Goal: Information Seeking & Learning: Learn about a topic

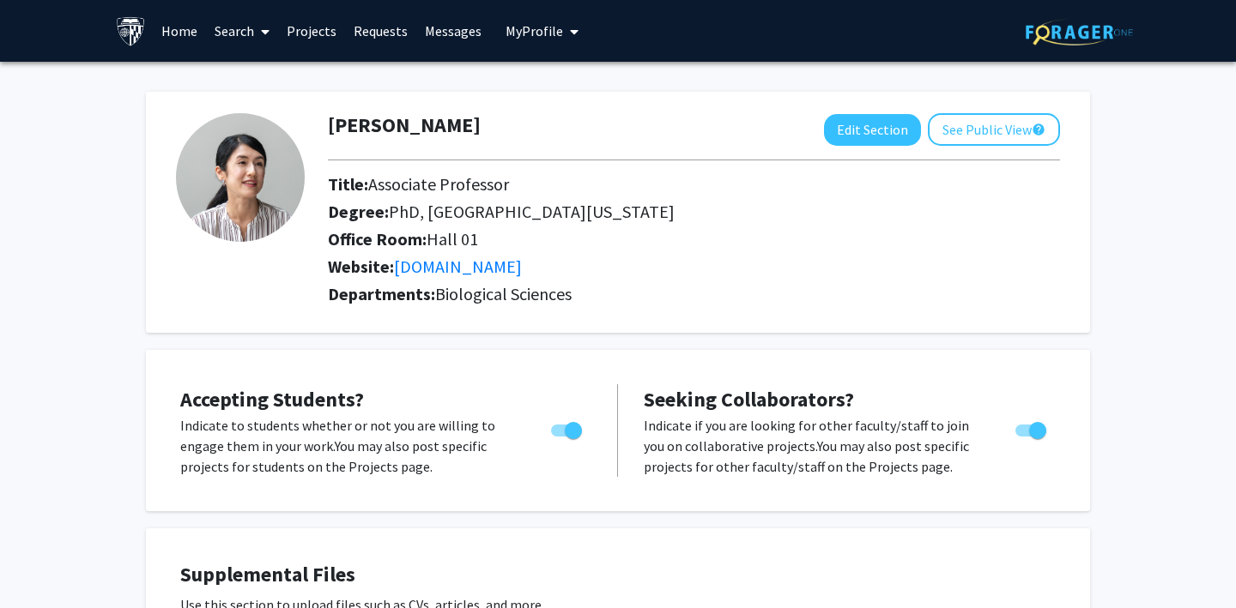
click at [385, 31] on link "Requests" at bounding box center [380, 31] width 71 height 60
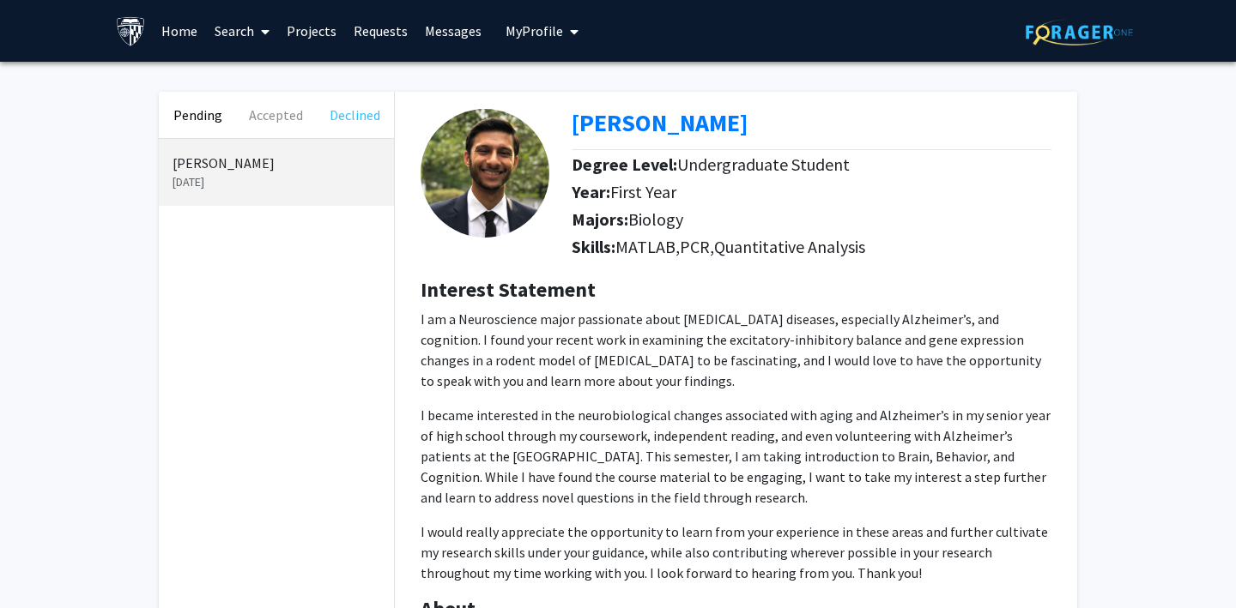
click at [346, 118] on button "Declined" at bounding box center [355, 115] width 78 height 46
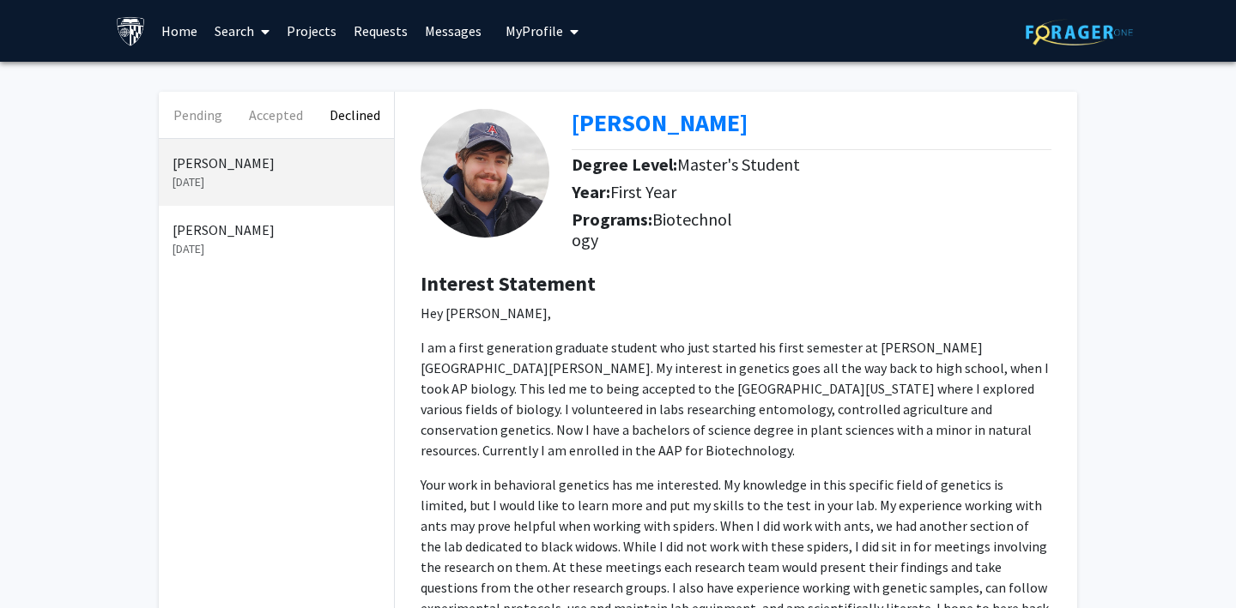
click at [211, 257] on p "[DATE]" at bounding box center [276, 249] width 208 height 18
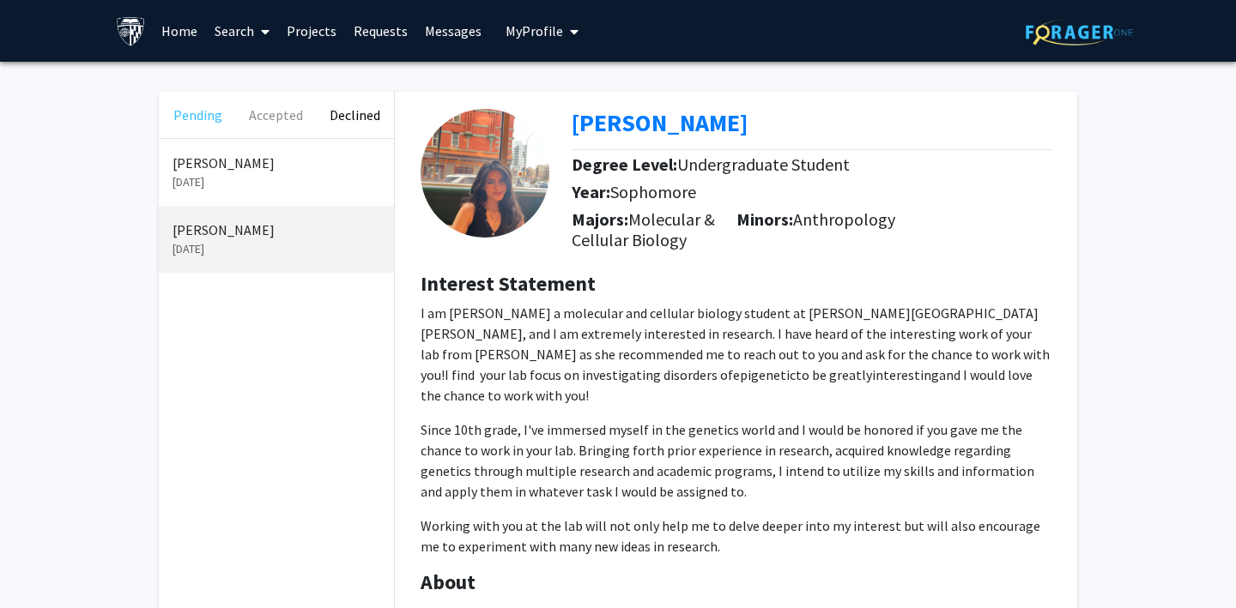
click at [197, 109] on button "Pending" at bounding box center [198, 115] width 78 height 46
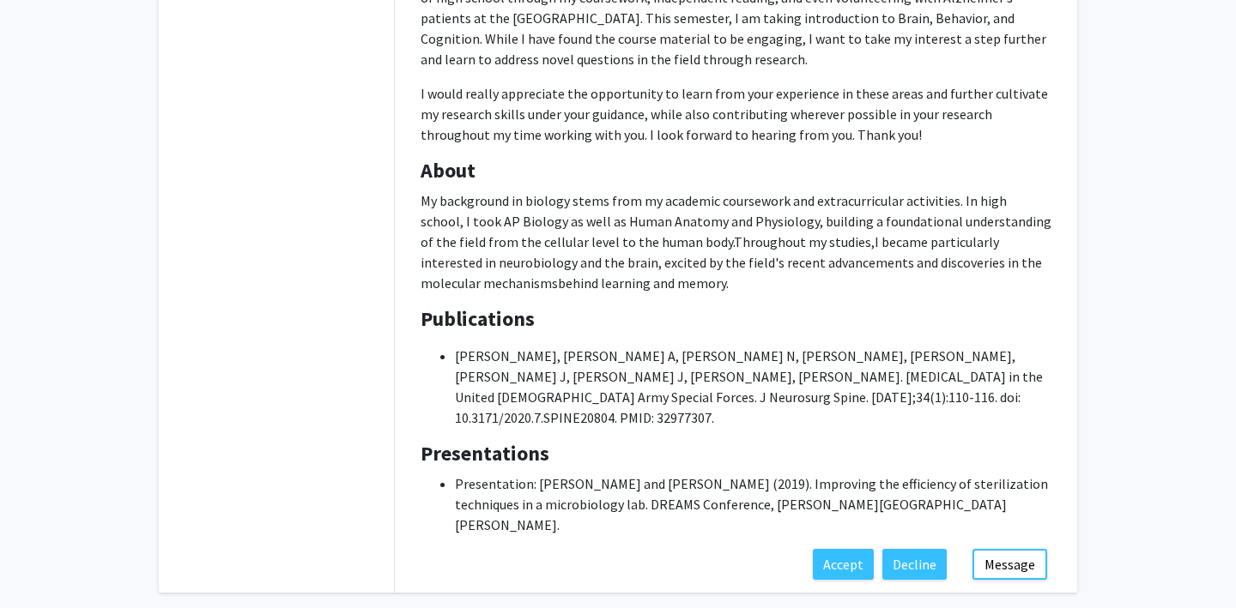
scroll to position [472, 0]
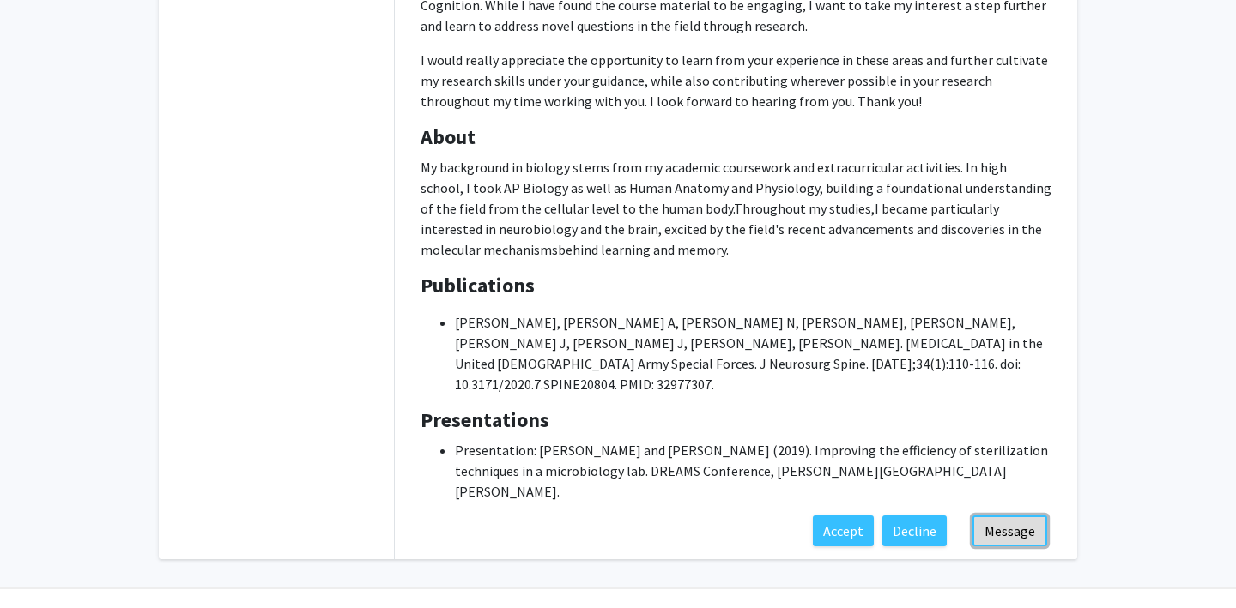
click at [1012, 516] on button "Message" at bounding box center [1009, 531] width 75 height 31
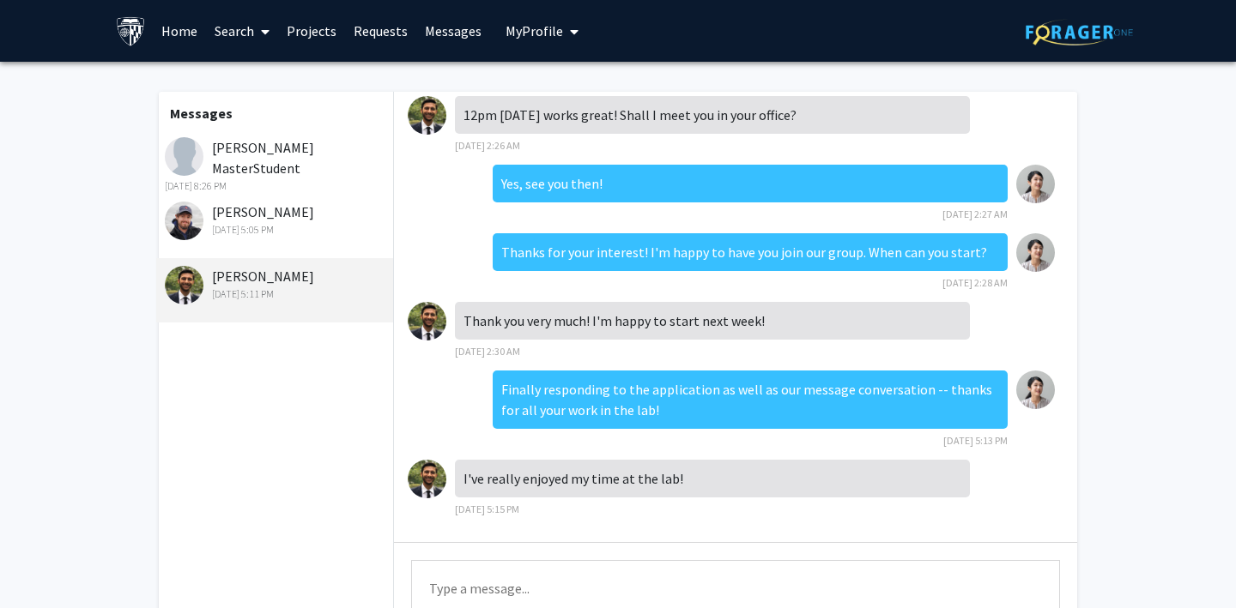
click at [178, 28] on link "Home" at bounding box center [179, 31] width 53 height 60
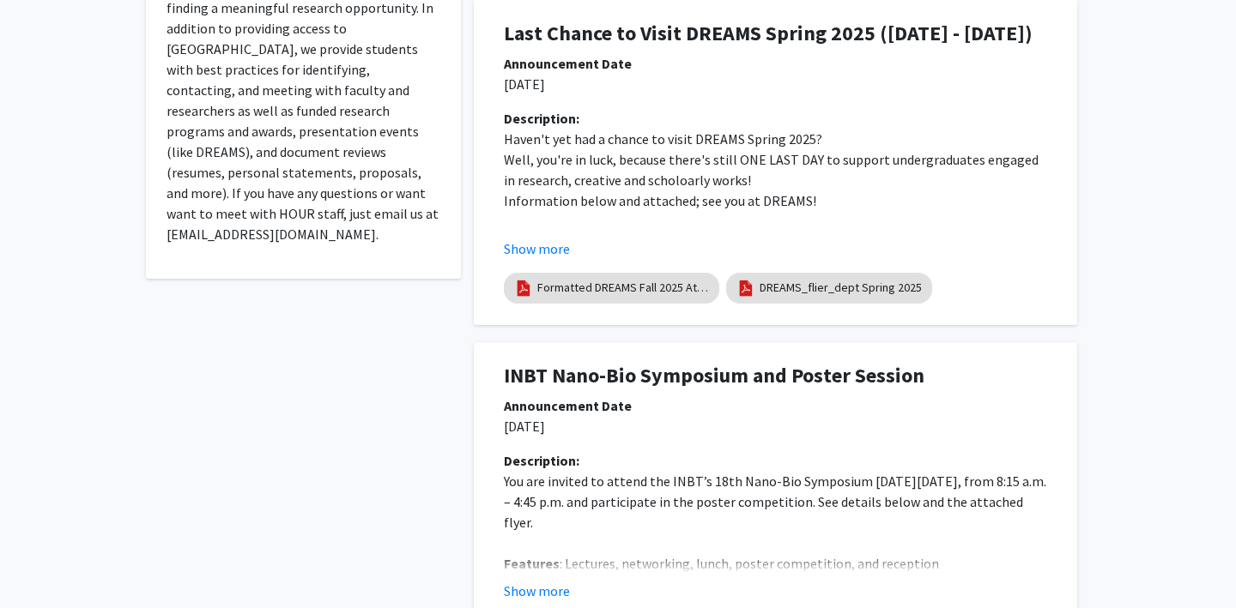
scroll to position [426, 0]
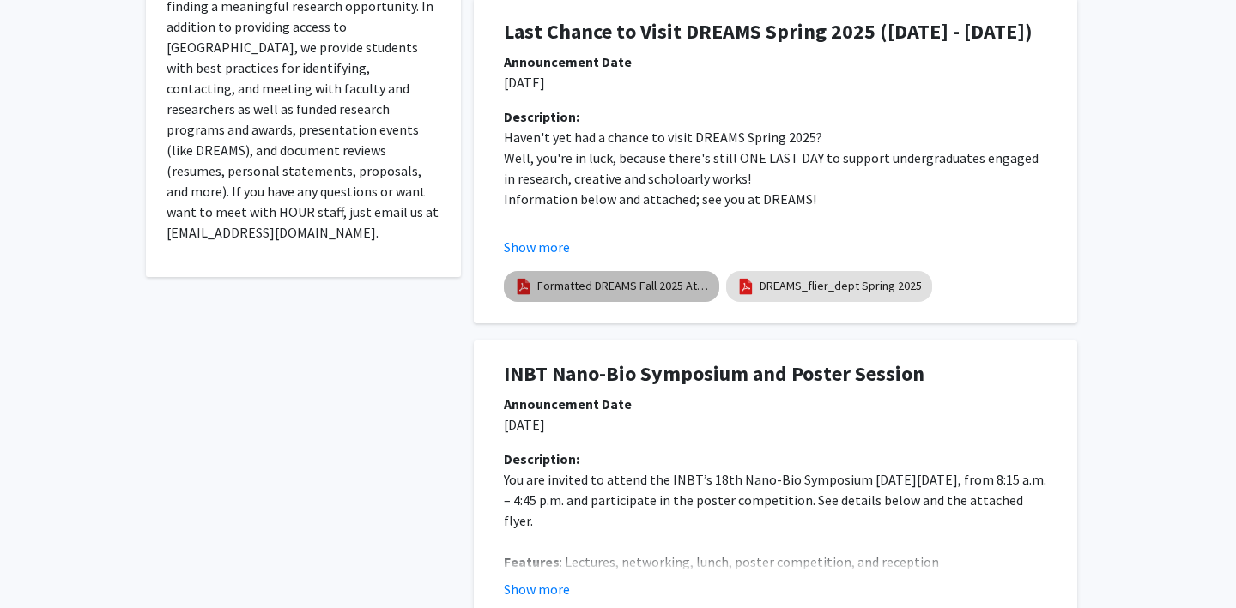
click at [643, 290] on link "Formatted DREAMS Fall 2025 Attend Flyer" at bounding box center [623, 286] width 172 height 18
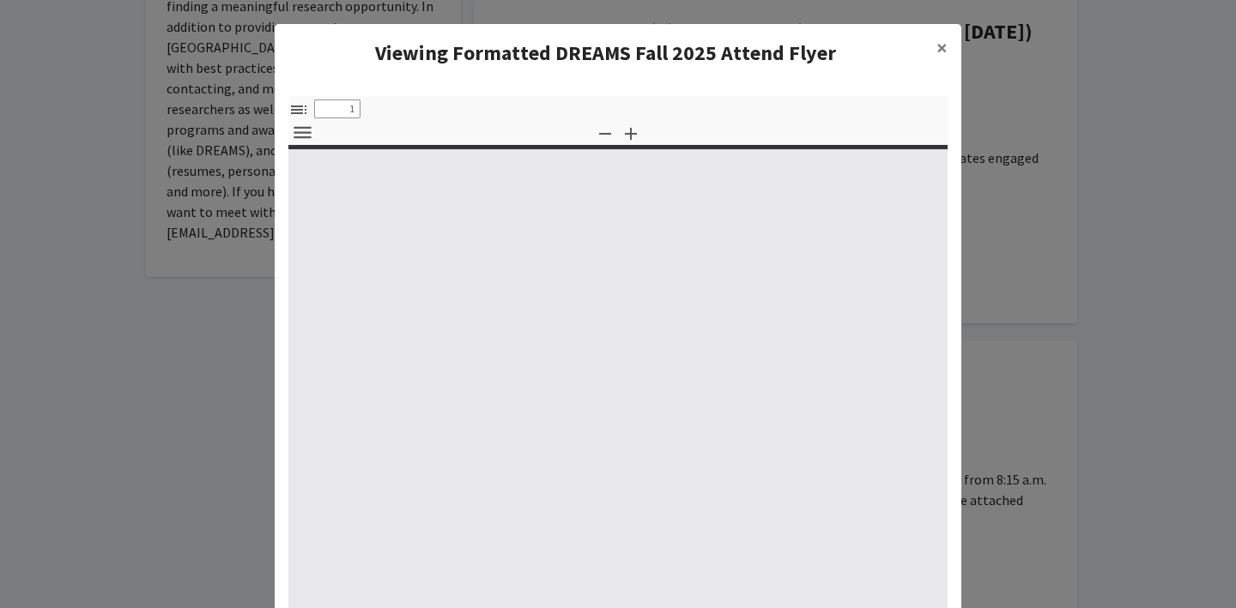
select select "custom"
type input "0"
select select "custom"
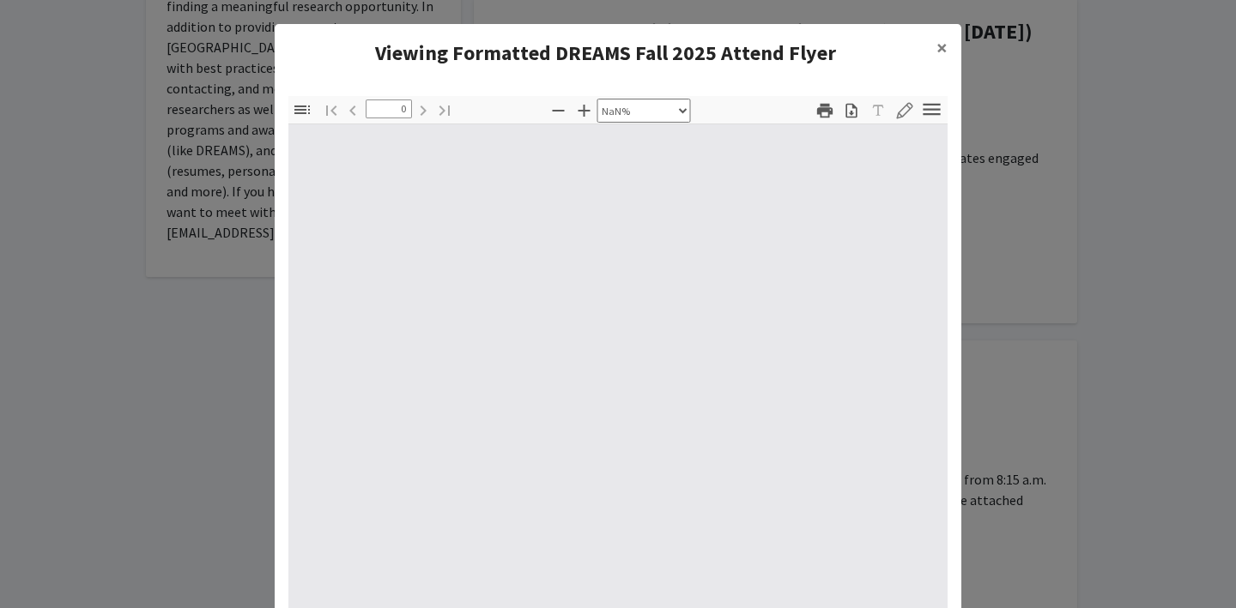
type input "1"
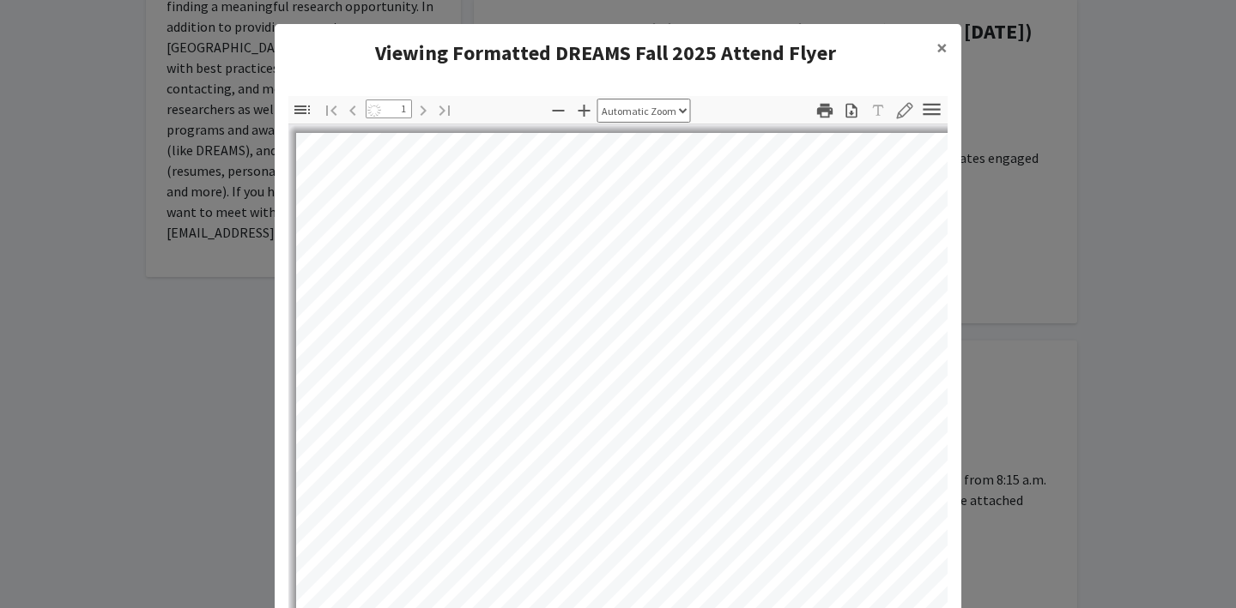
select select "auto"
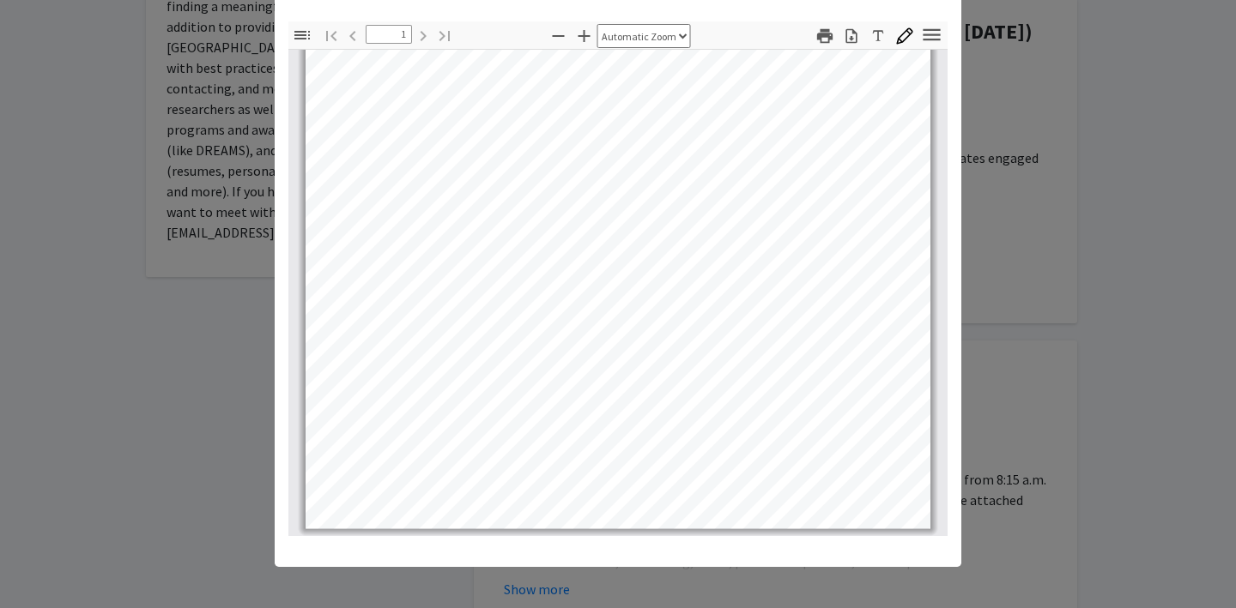
scroll to position [0, 0]
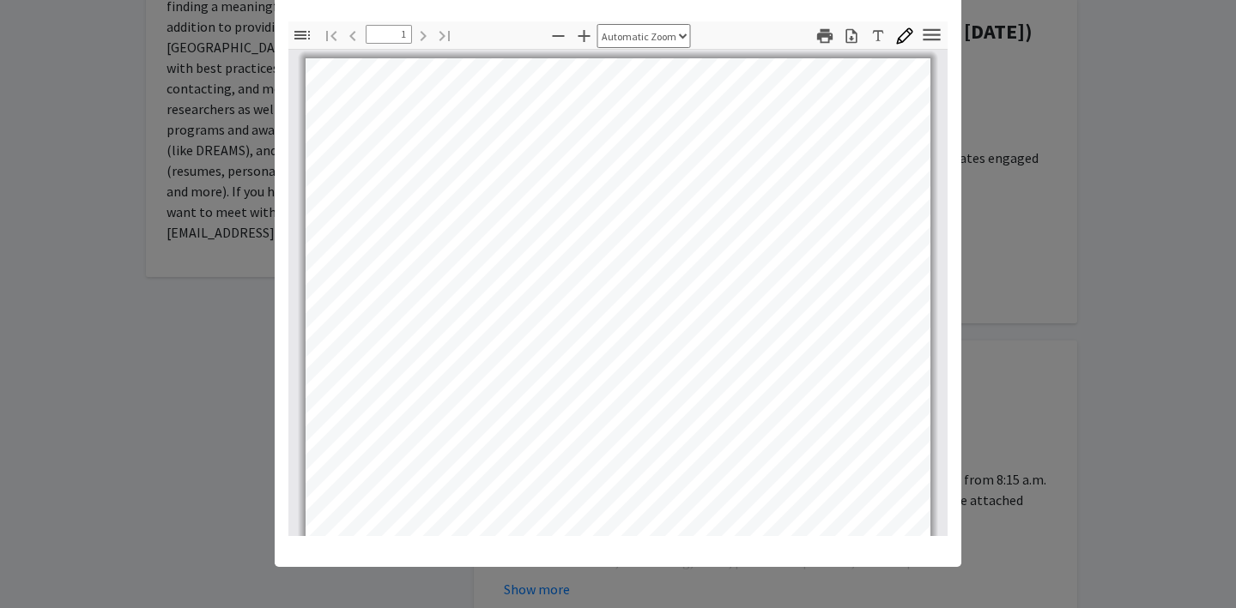
click at [1147, 240] on modal-container "Viewing Formatted DREAMS Fall 2025 Attend Flyer × Thumbnails Document Outline A…" at bounding box center [618, 304] width 1236 height 608
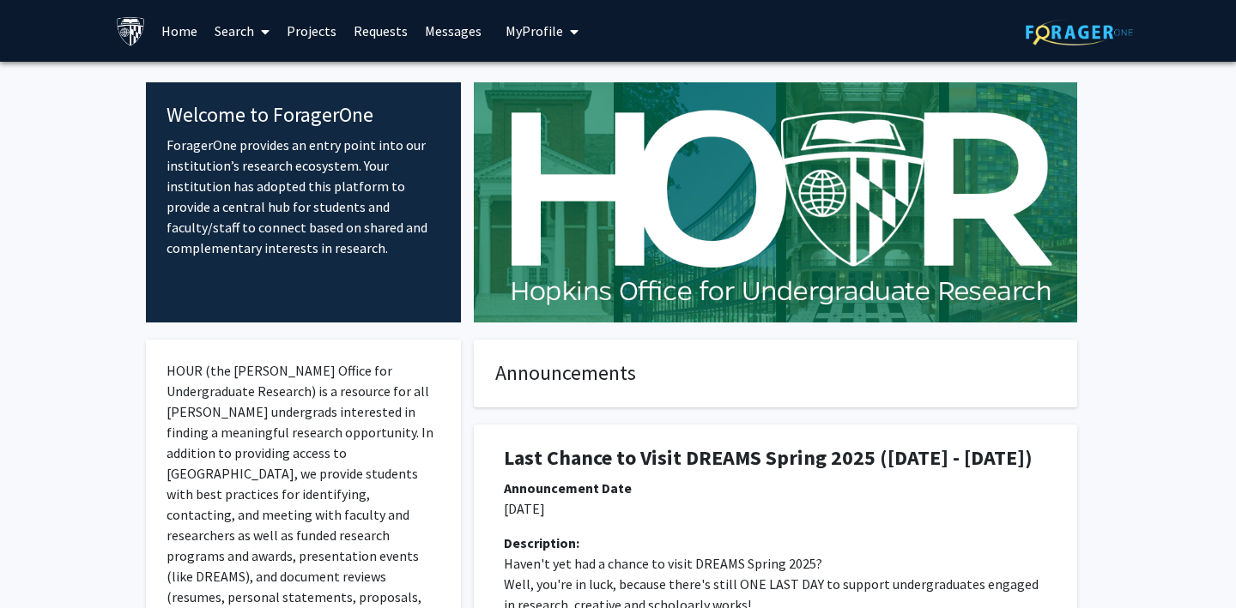
click at [305, 28] on link "Projects" at bounding box center [311, 31] width 67 height 60
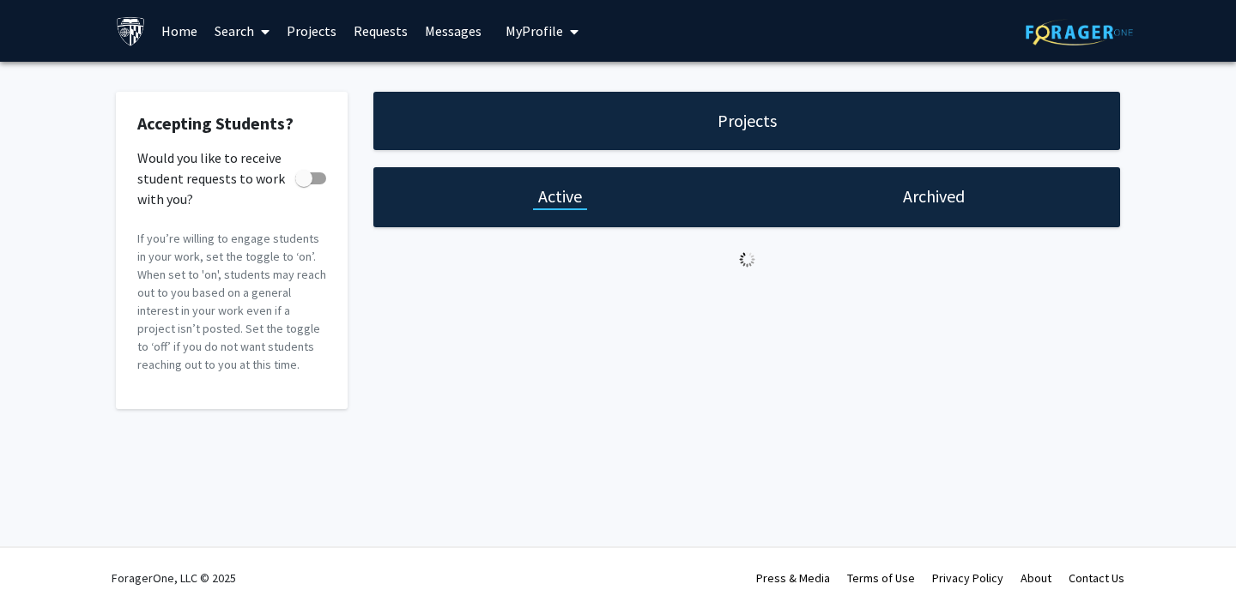
checkbox input "true"
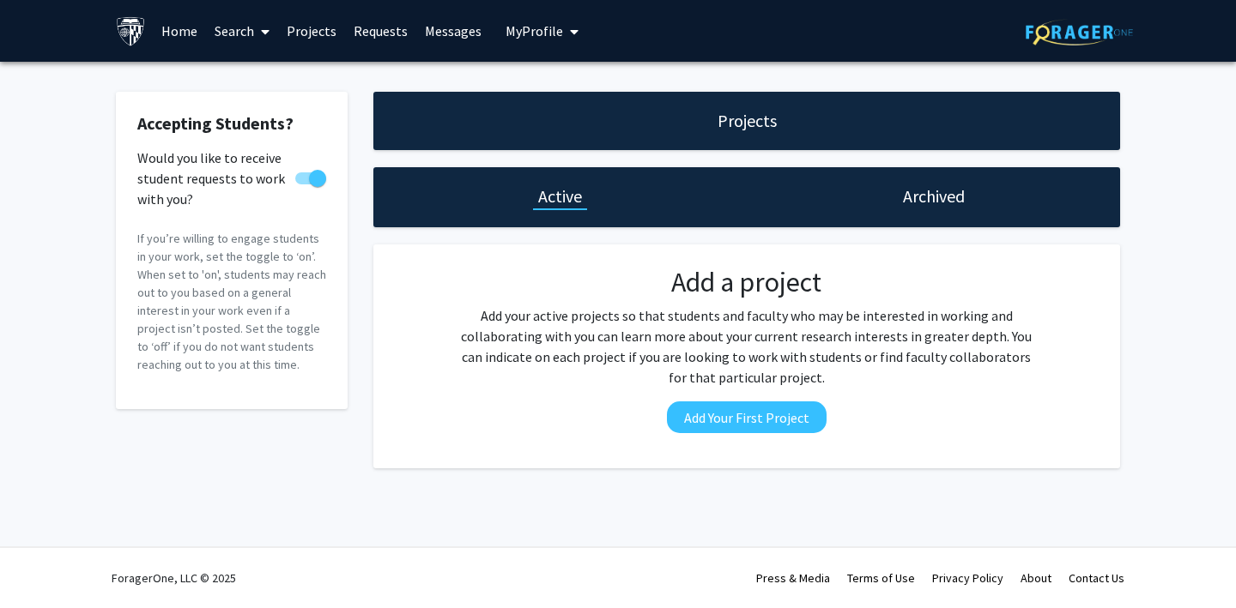
click at [972, 200] on div "Archived" at bounding box center [933, 197] width 373 height 60
click at [929, 192] on h1 "Archived" at bounding box center [934, 196] width 62 height 24
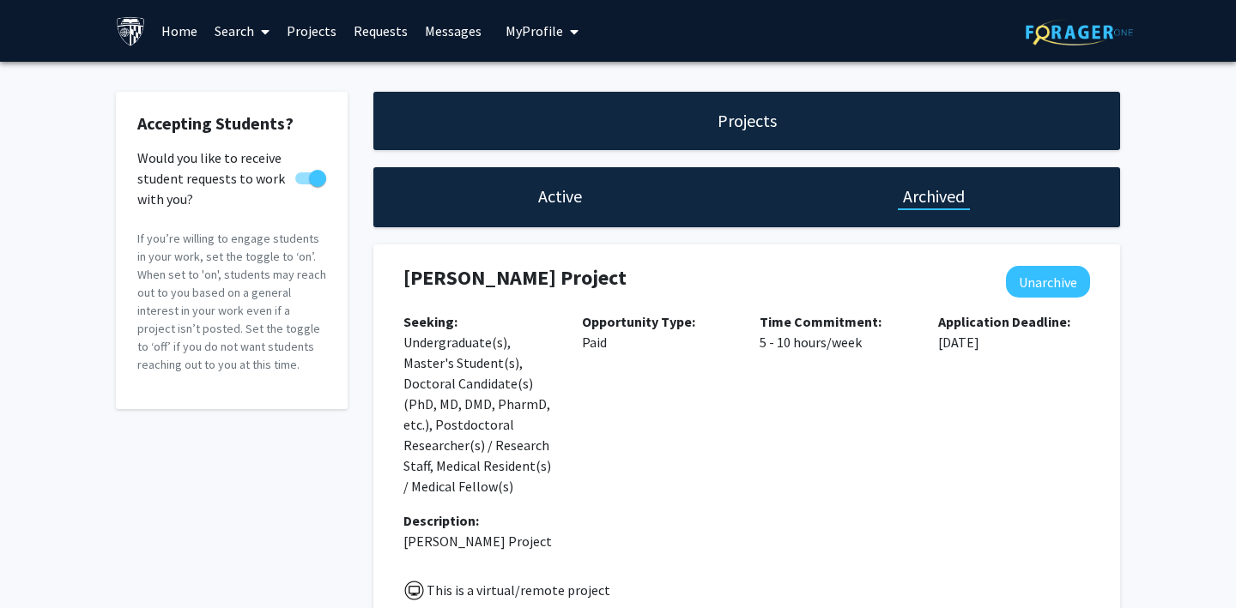
click at [529, 35] on span "My Profile" at bounding box center [533, 30] width 57 height 17
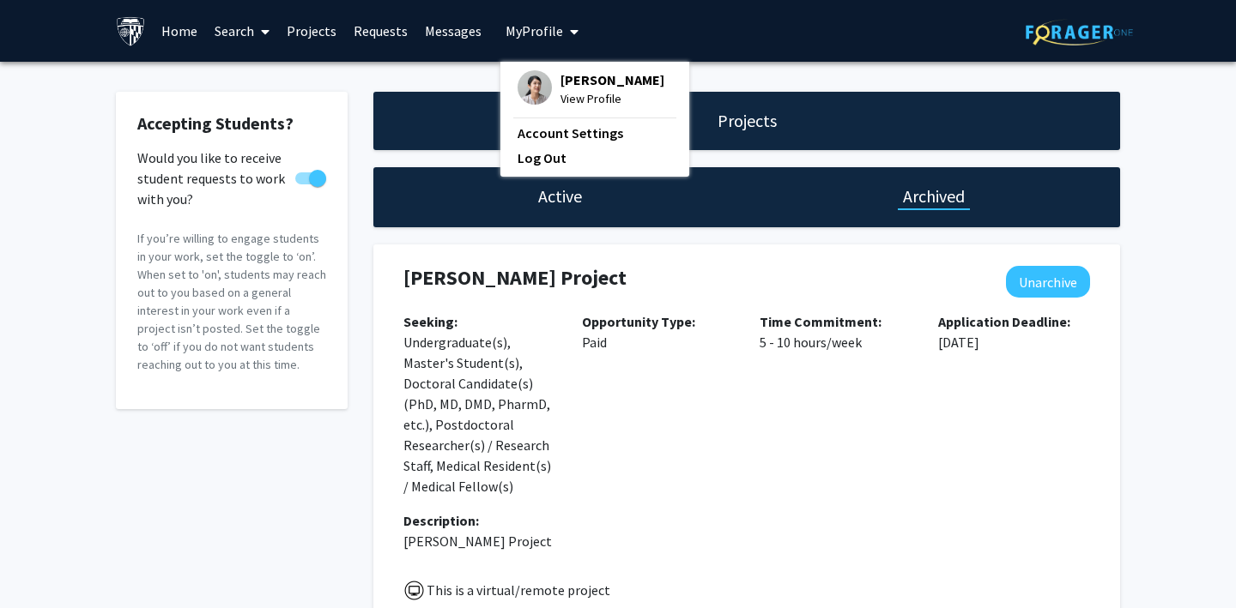
click at [544, 88] on img at bounding box center [534, 87] width 34 height 34
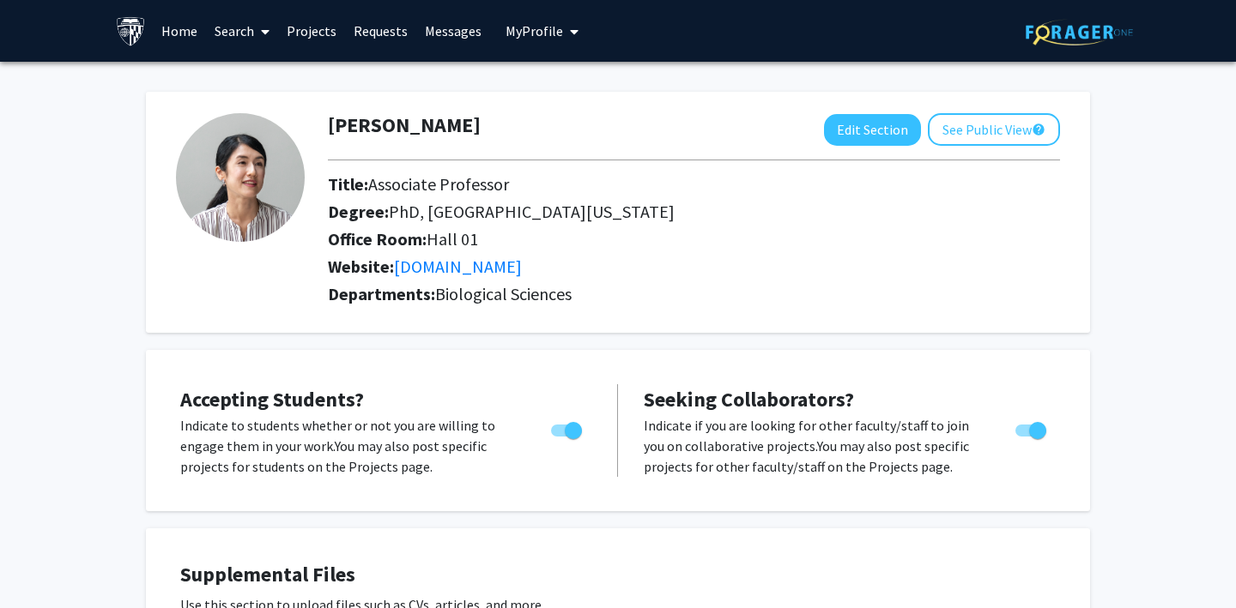
click at [304, 28] on link "Projects" at bounding box center [311, 31] width 67 height 60
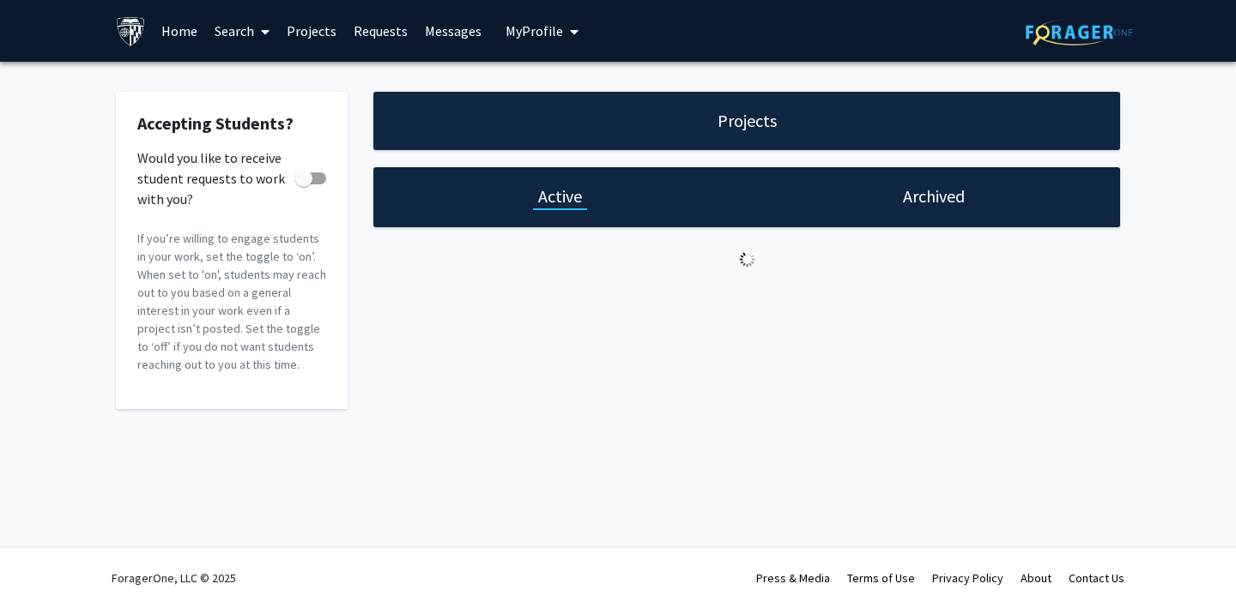
checkbox input "true"
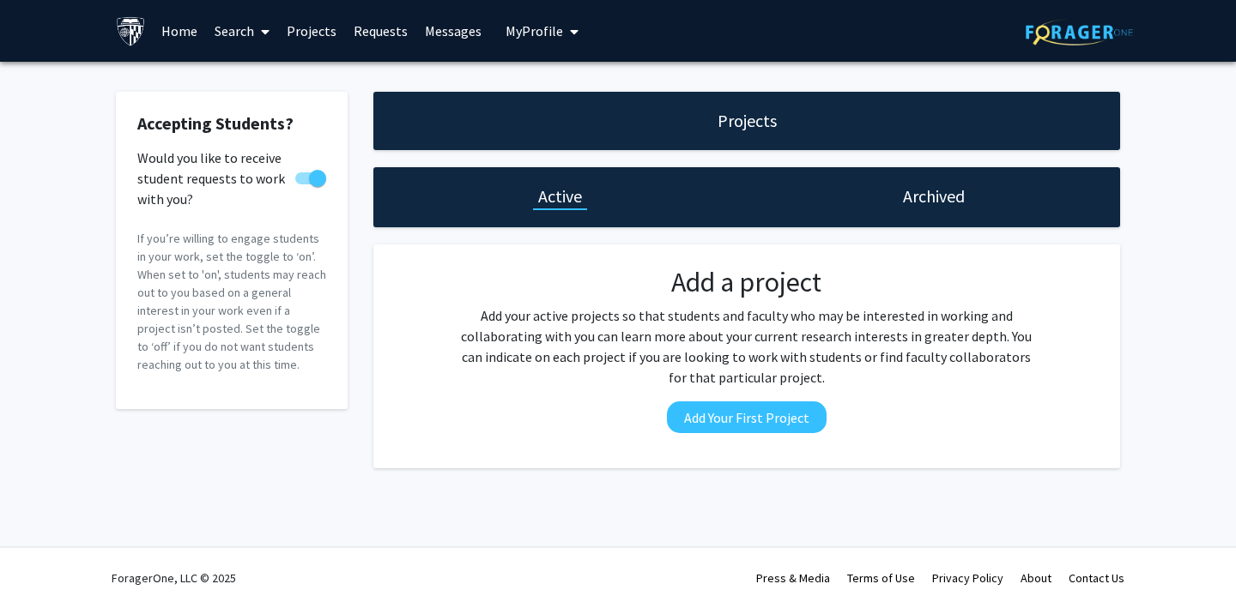
click at [172, 28] on link "Home" at bounding box center [179, 31] width 53 height 60
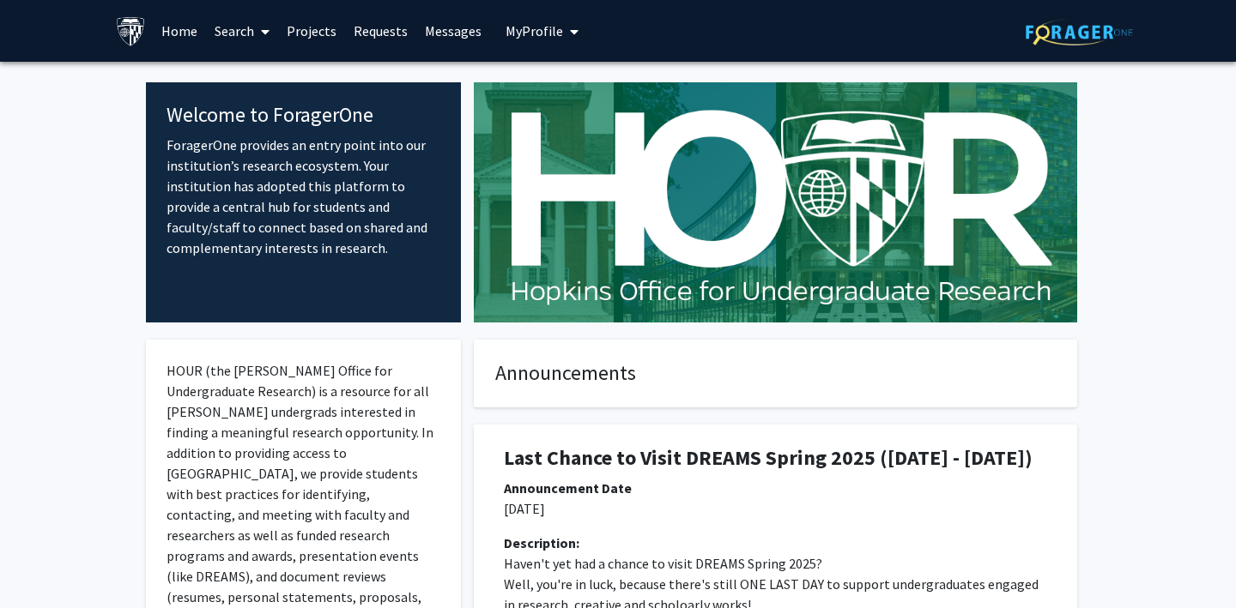
click at [299, 29] on link "Projects" at bounding box center [311, 31] width 67 height 60
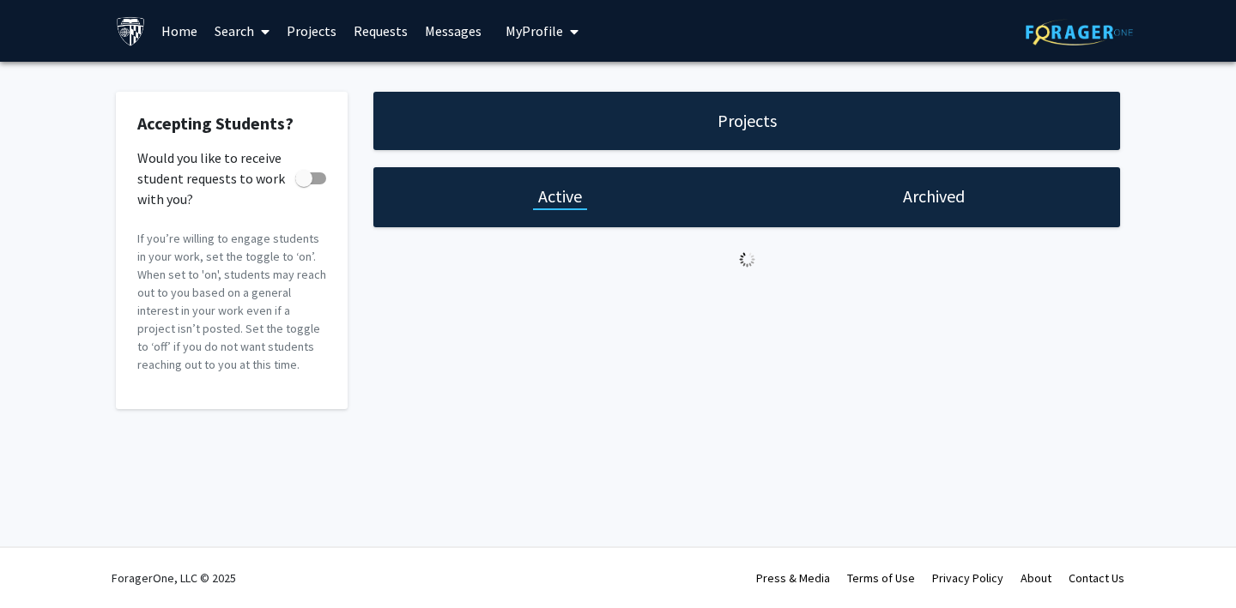
checkbox input "true"
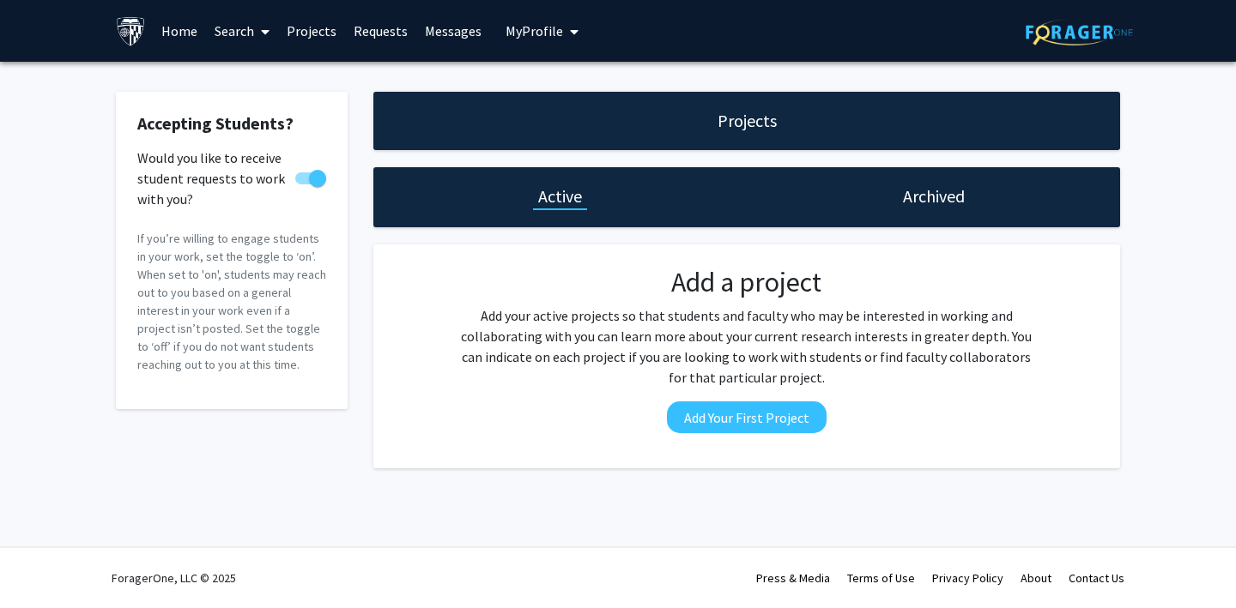
click at [521, 28] on span "My Profile" at bounding box center [533, 30] width 57 height 17
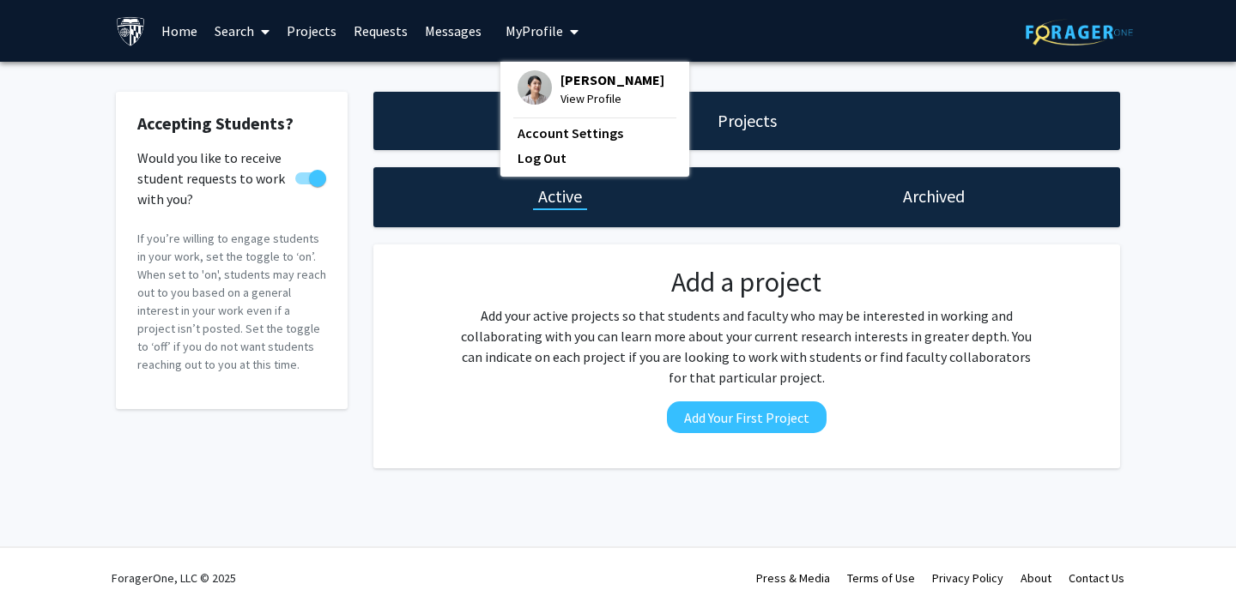
click at [548, 82] on div "[PERSON_NAME] View Profile" at bounding box center [590, 89] width 147 height 38
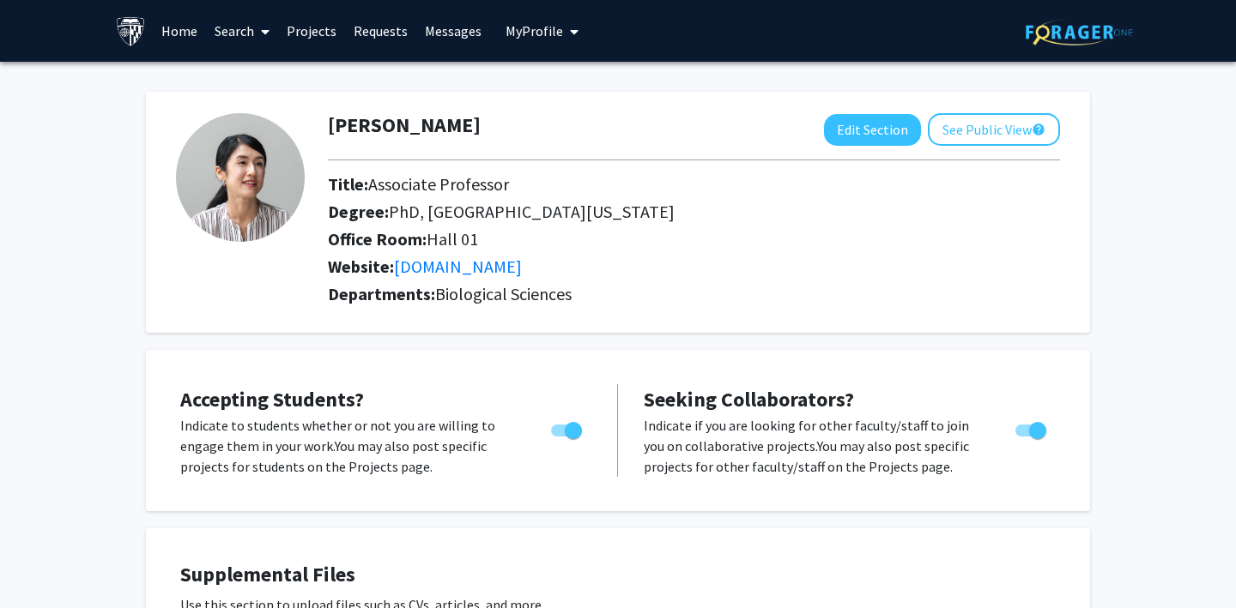
click at [1032, 428] on span "Toggle" at bounding box center [1037, 430] width 17 height 17
click at [1024, 437] on input "Toggle" at bounding box center [1023, 437] width 1 height 1
checkbox input "false"
click at [570, 433] on span "Toggle" at bounding box center [573, 430] width 17 height 17
click at [559, 437] on input "Would you like to permit student requests?" at bounding box center [559, 437] width 1 height 1
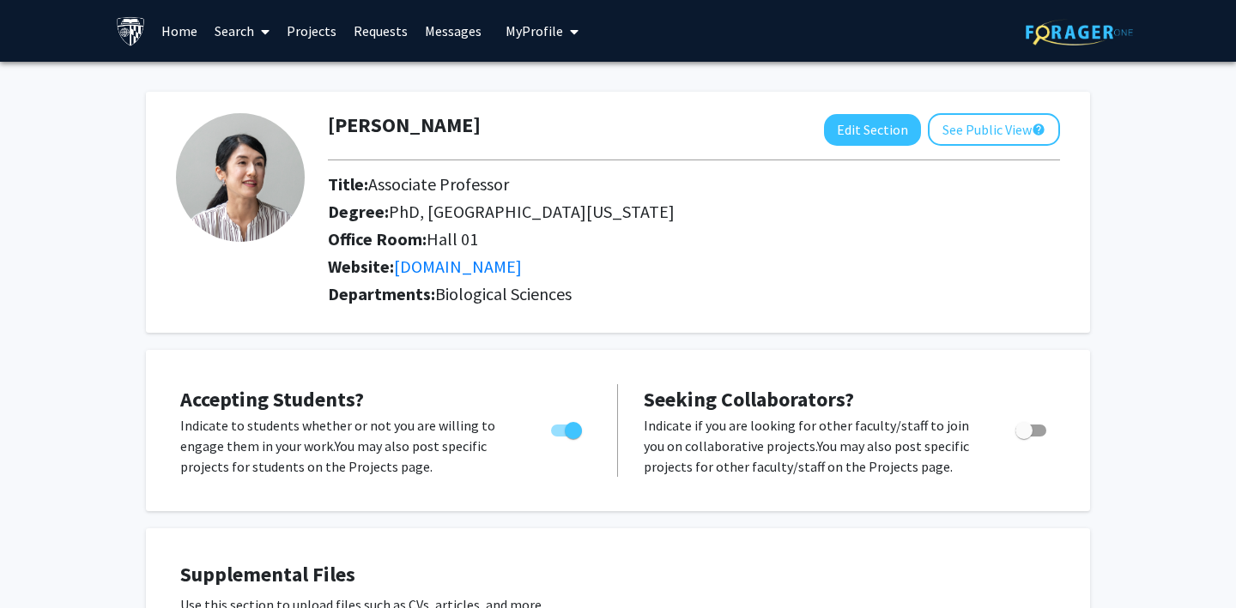
checkbox input "false"
click at [306, 27] on link "Projects" at bounding box center [311, 31] width 67 height 60
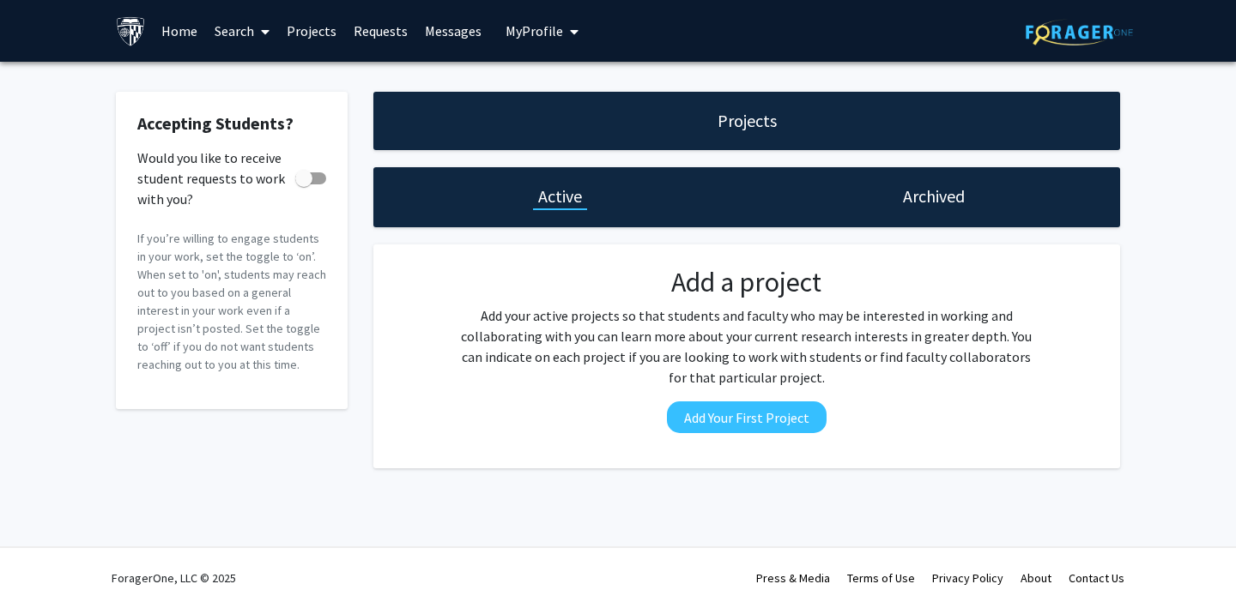
click at [943, 189] on h1 "Archived" at bounding box center [934, 196] width 62 height 24
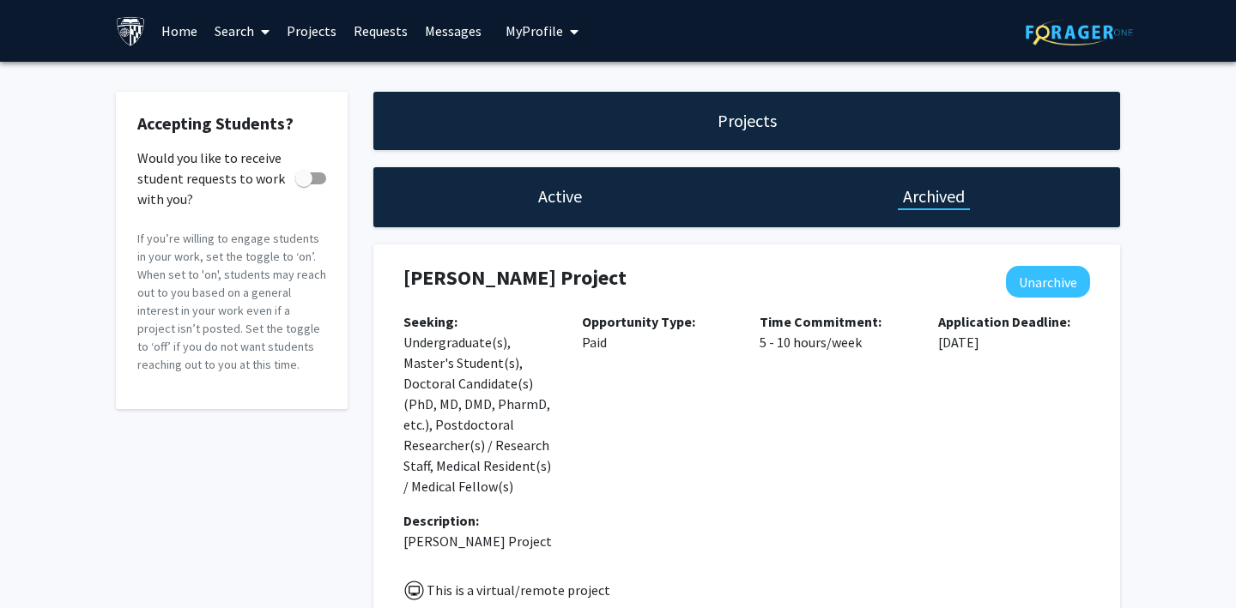
click at [186, 42] on link "Home" at bounding box center [179, 31] width 53 height 60
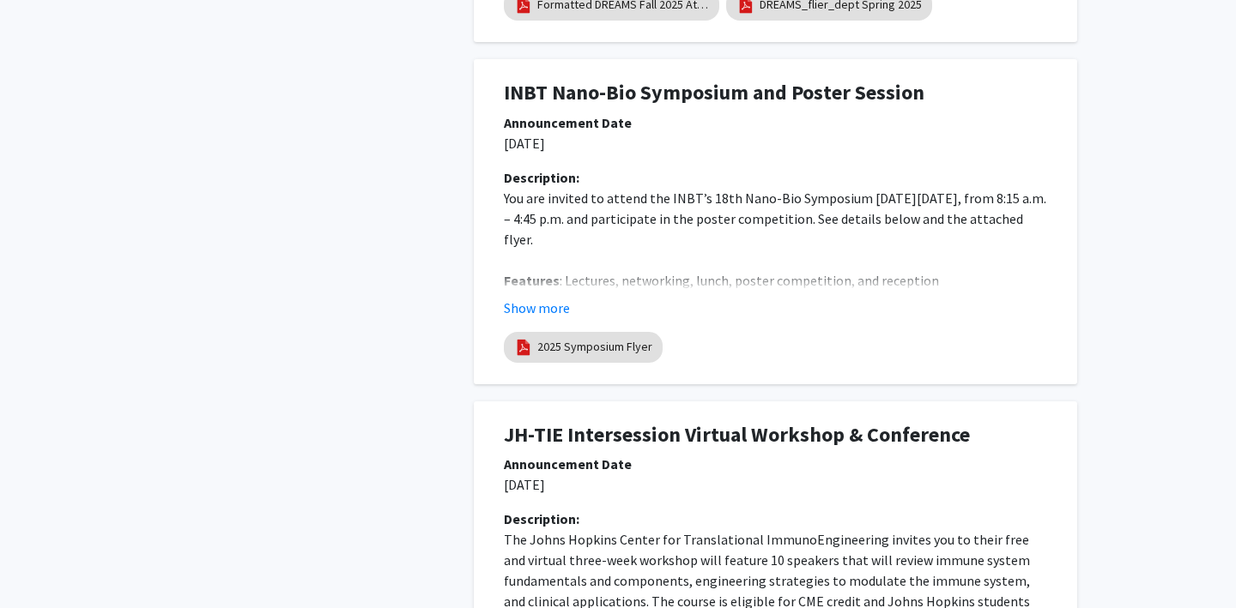
scroll to position [710, 0]
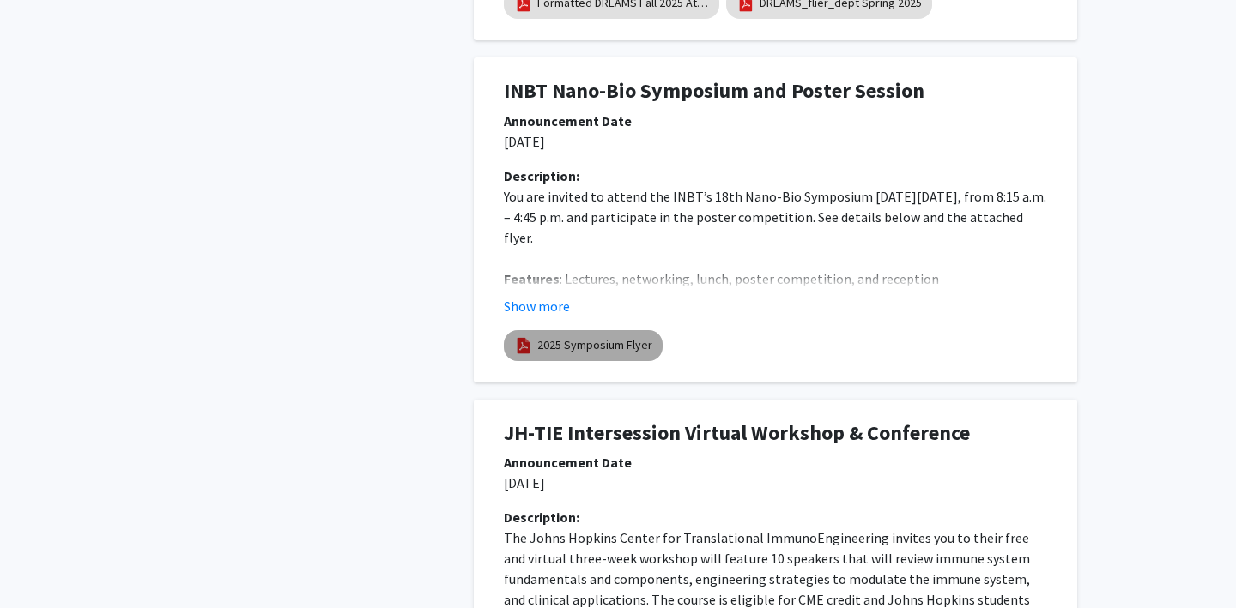
click at [587, 346] on link "2025 Symposium Flyer" at bounding box center [594, 345] width 115 height 18
select select "custom"
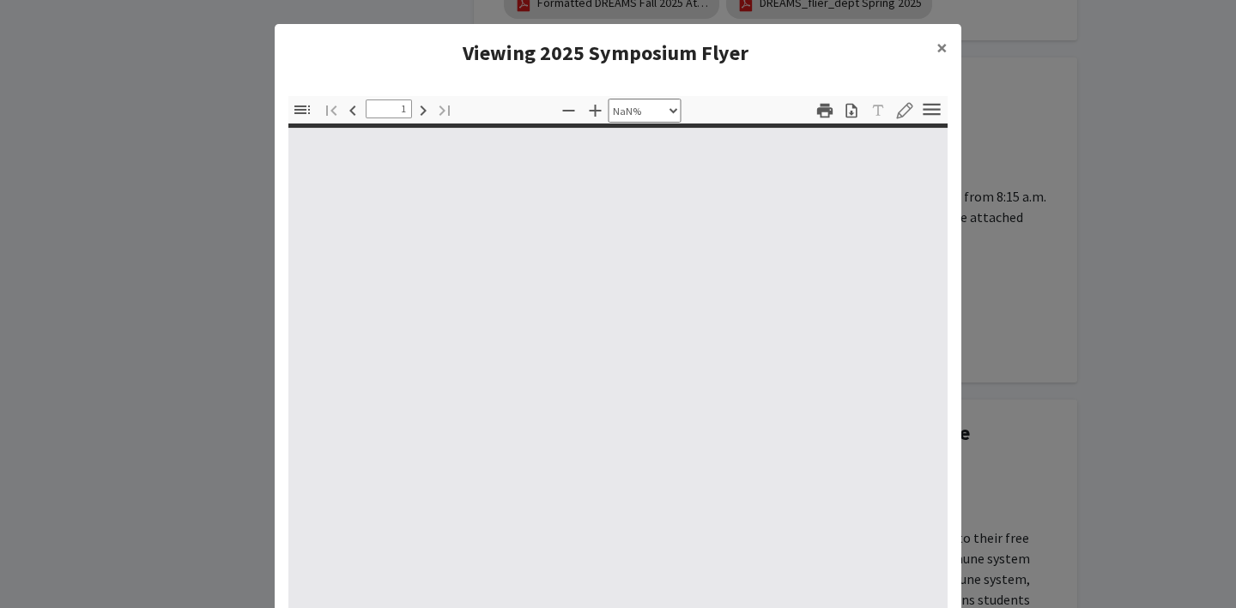
type input "0"
select select "custom"
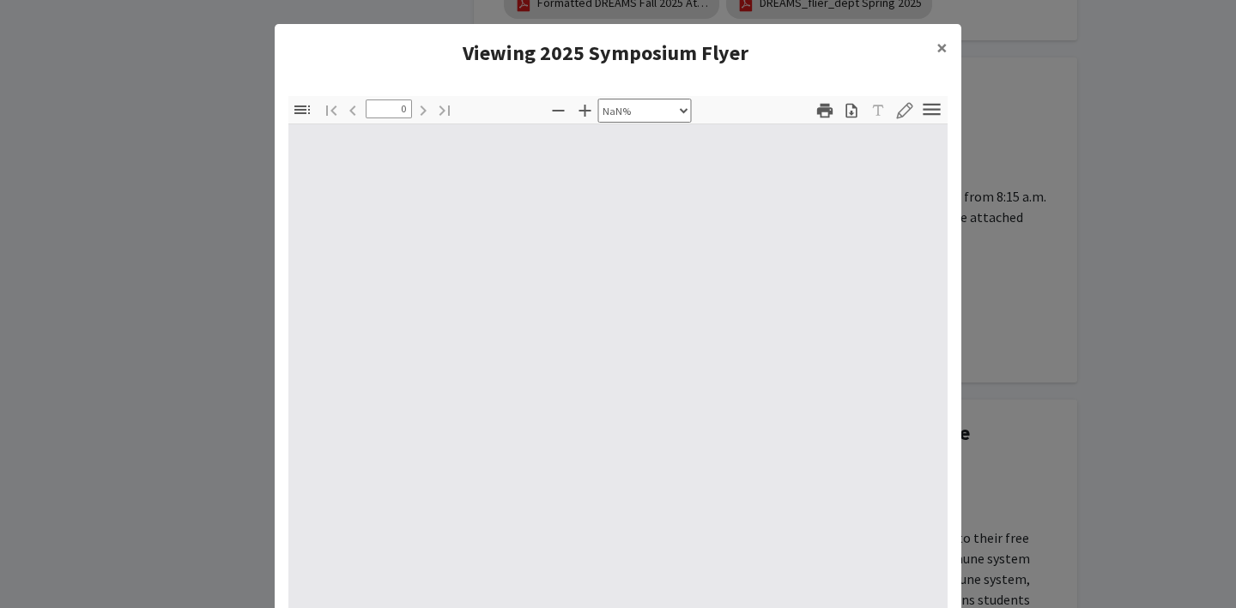
type input "1"
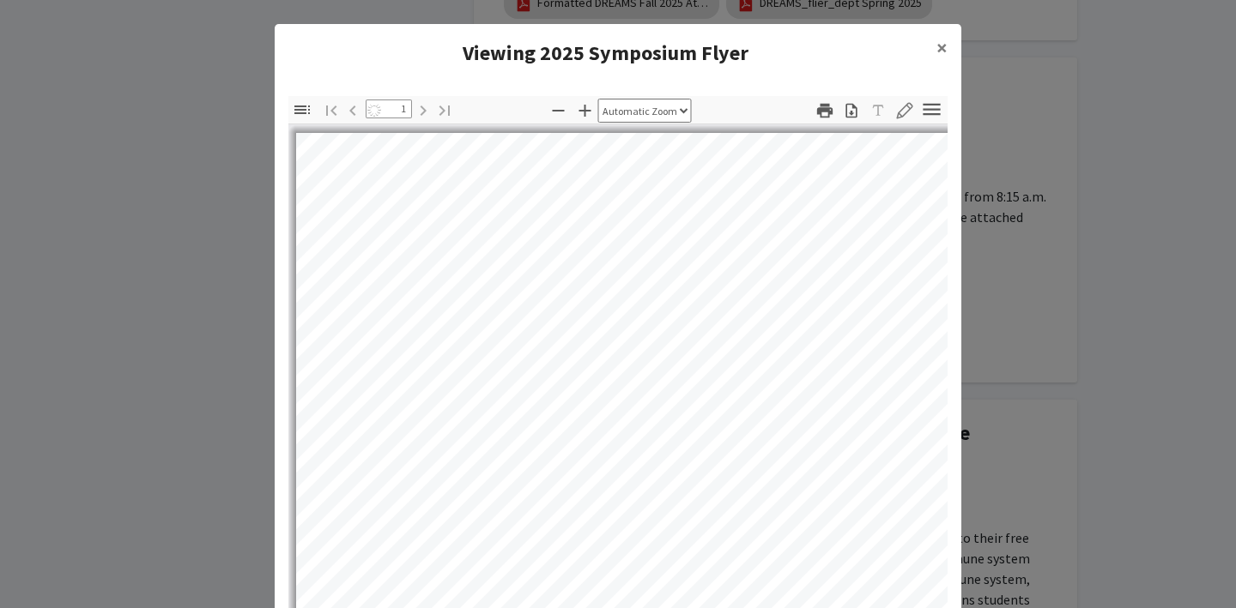
select select "auto"
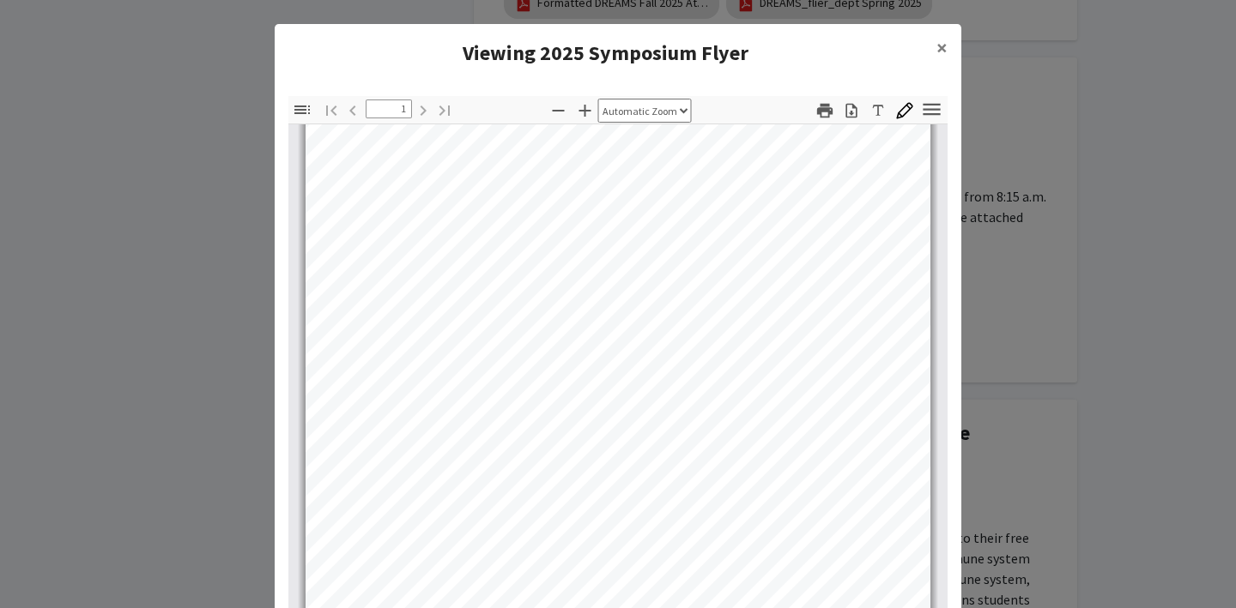
scroll to position [338, 0]
click at [935, 52] on button "×" at bounding box center [941, 48] width 39 height 48
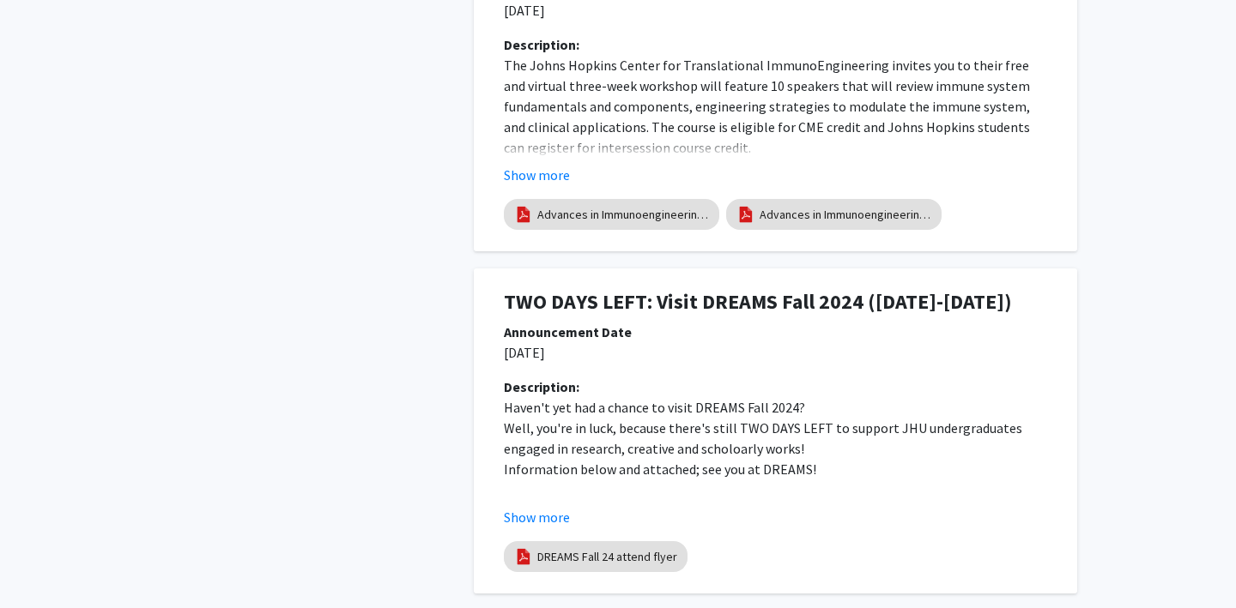
scroll to position [1206, 0]
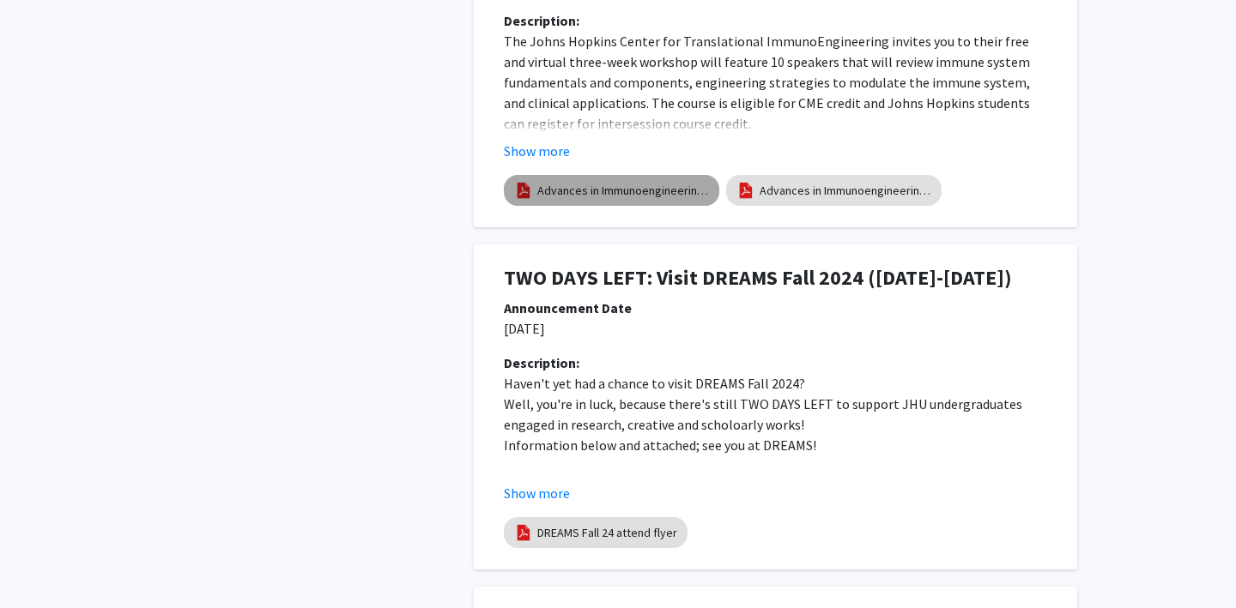
click at [592, 186] on link "Advances in Immunoengineering 2025 (1)" at bounding box center [623, 191] width 172 height 18
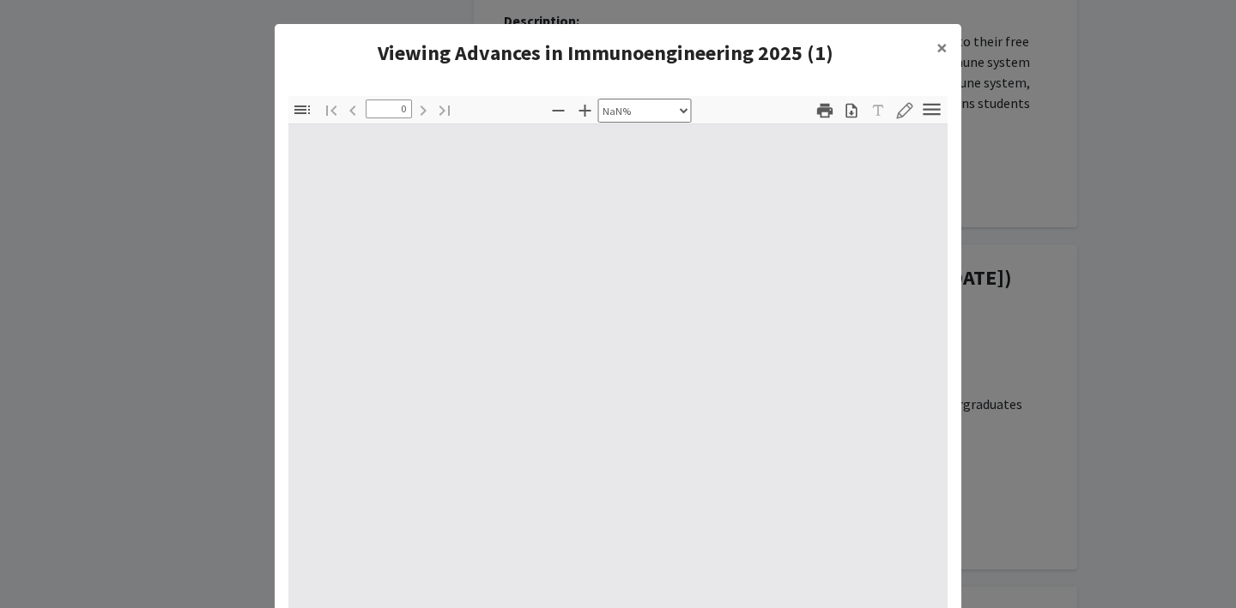
select select "auto"
type input "1"
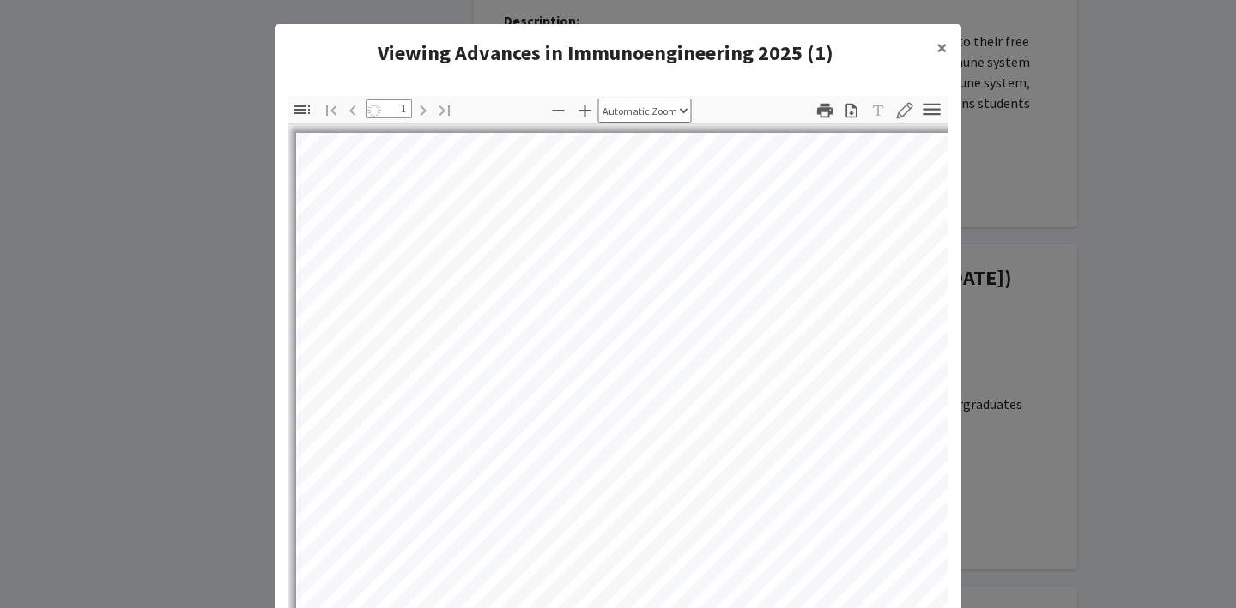
select select "auto"
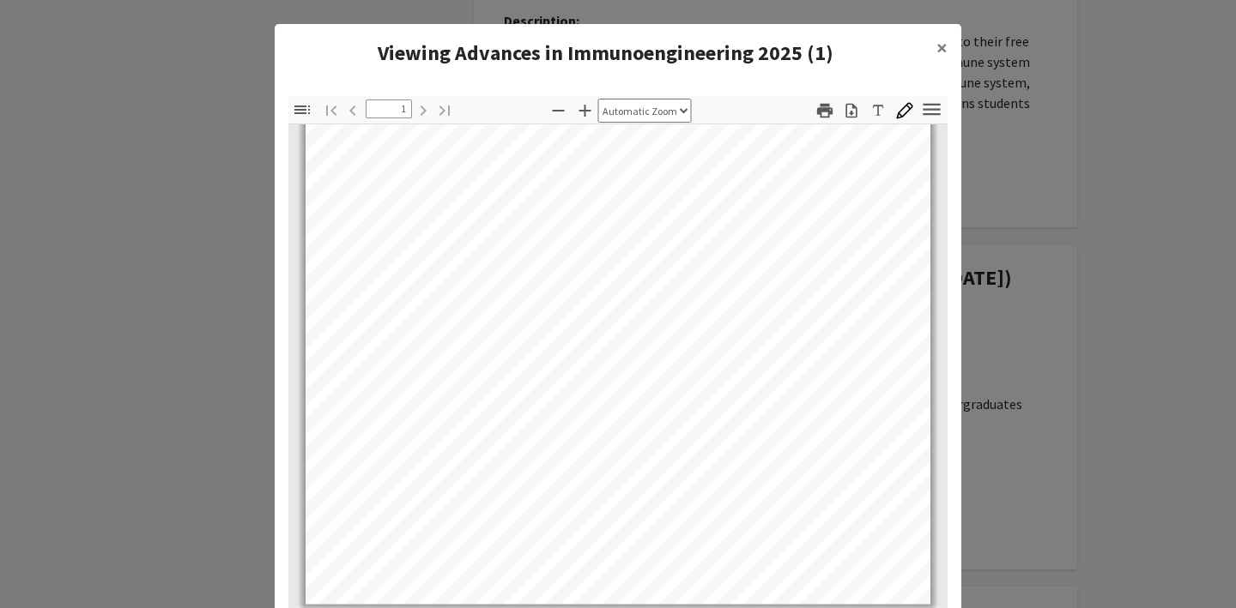
scroll to position [338, 0]
click at [940, 37] on span "×" at bounding box center [941, 47] width 11 height 27
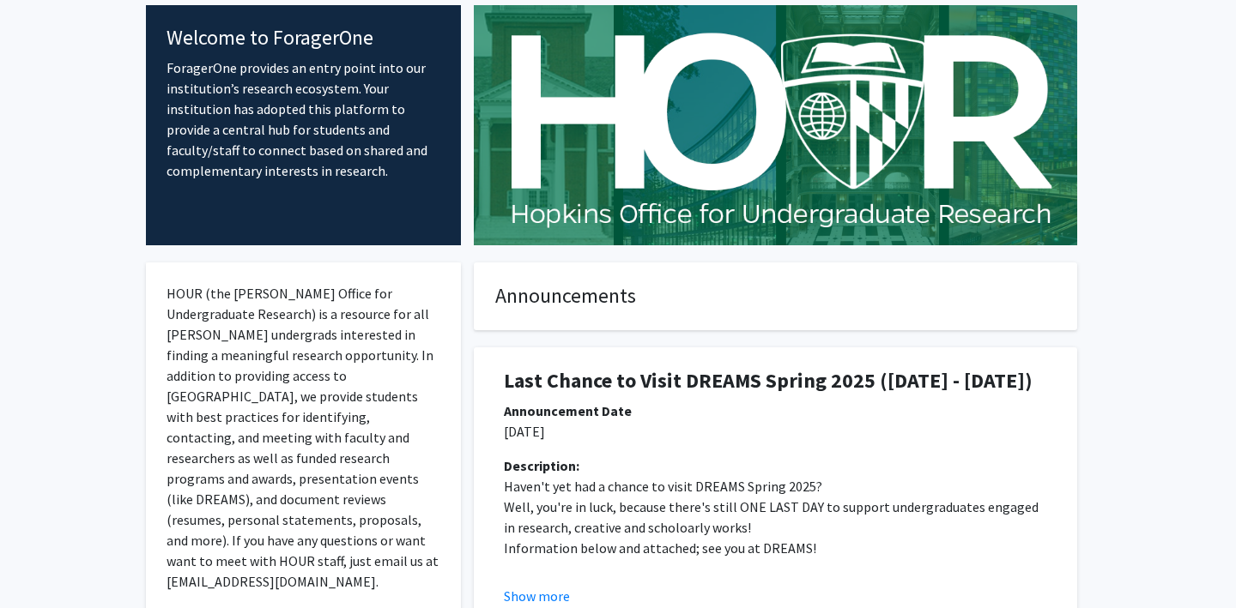
scroll to position [0, 0]
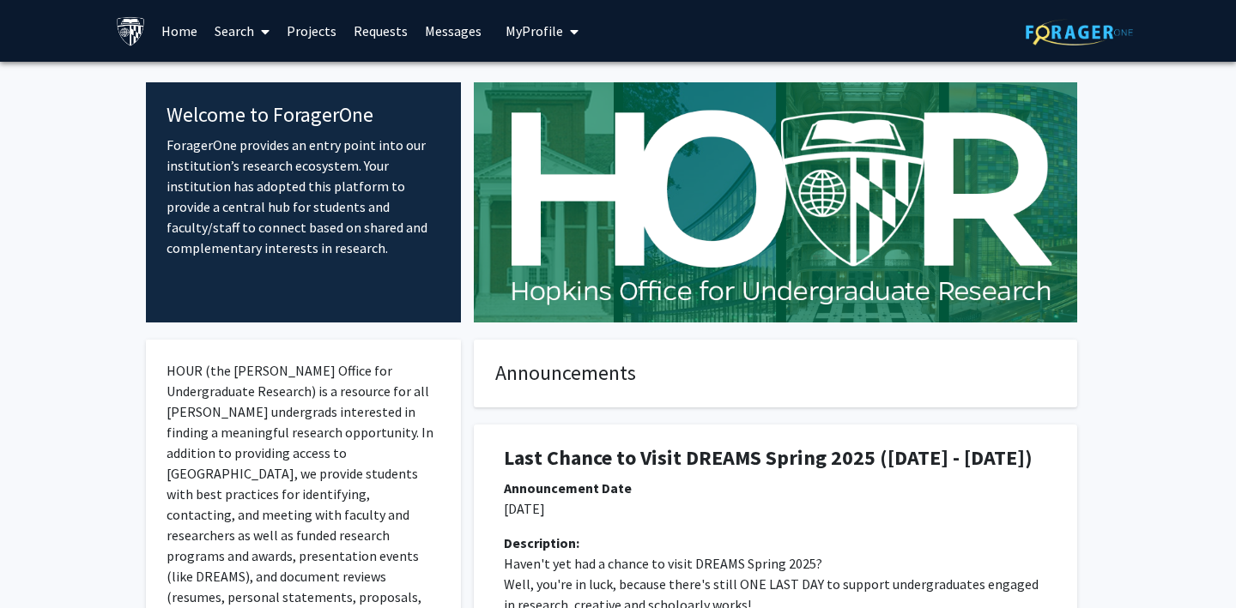
click at [364, 31] on link "Requests" at bounding box center [380, 31] width 71 height 60
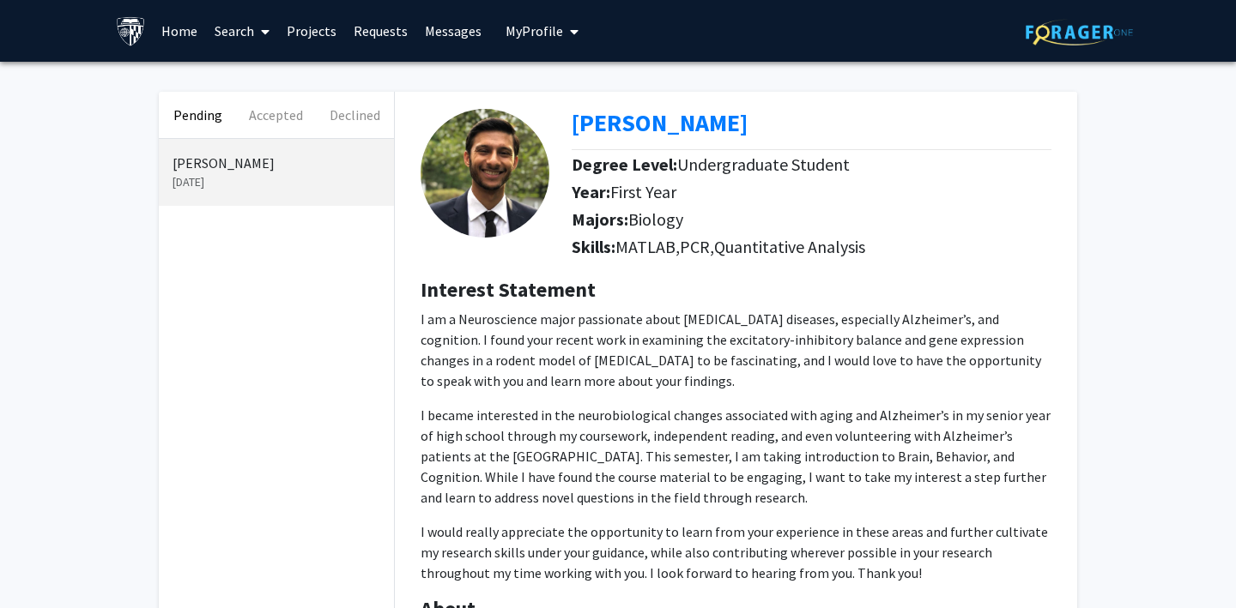
click at [450, 25] on link "Messages" at bounding box center [453, 31] width 74 height 60
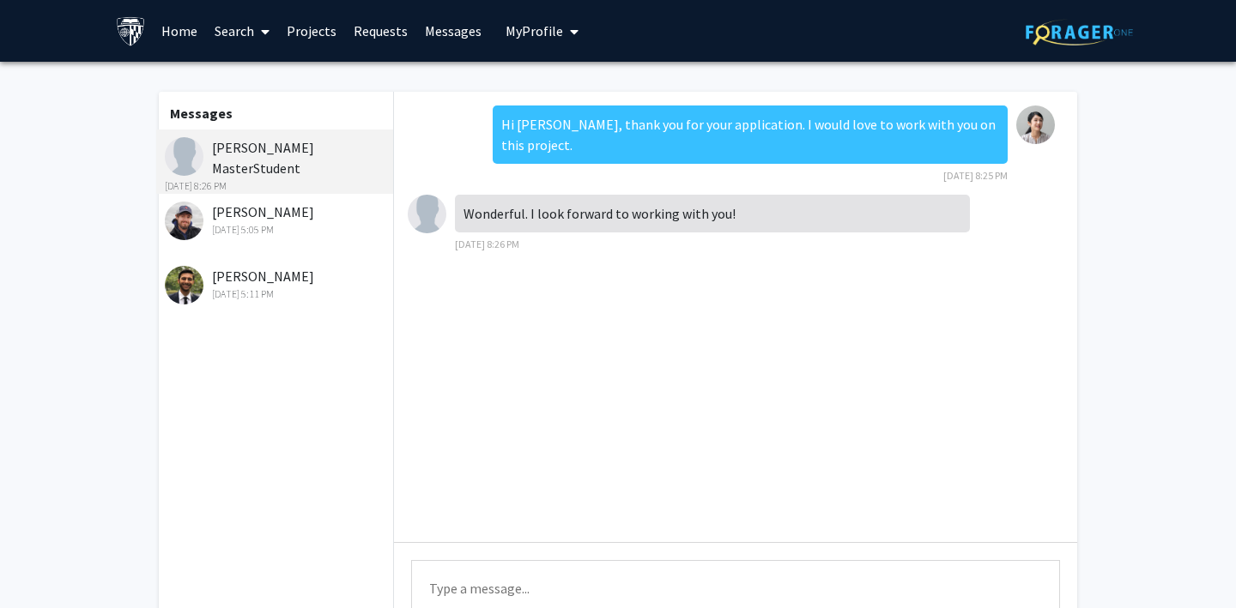
click at [321, 27] on link "Projects" at bounding box center [311, 31] width 67 height 60
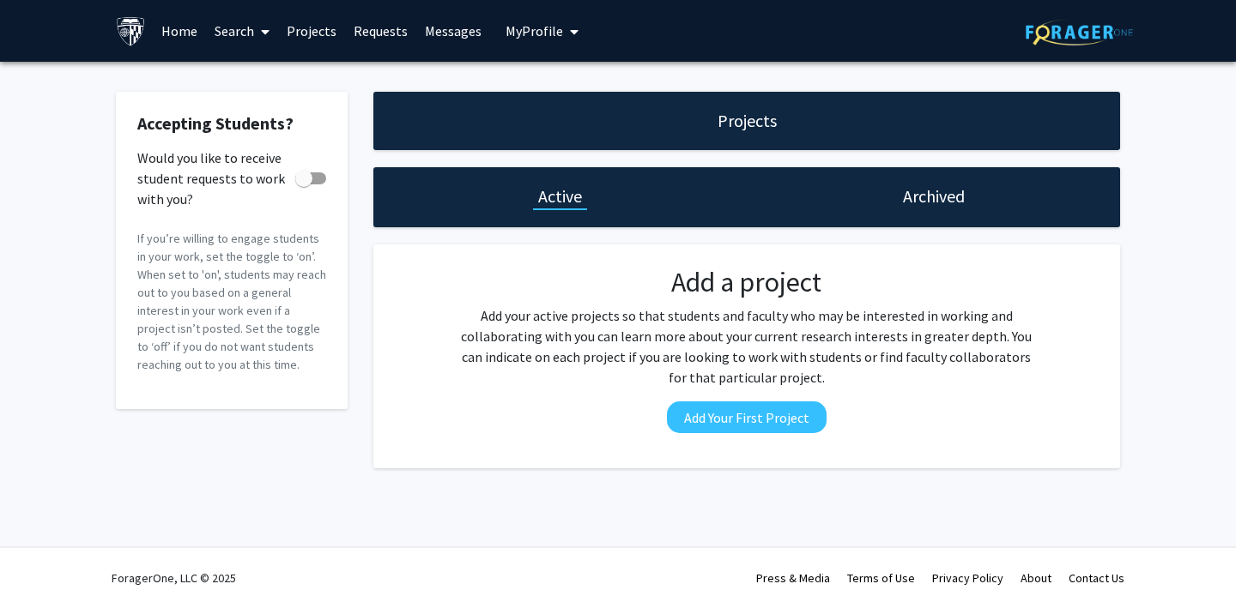
click at [215, 35] on link "Search" at bounding box center [242, 31] width 72 height 60
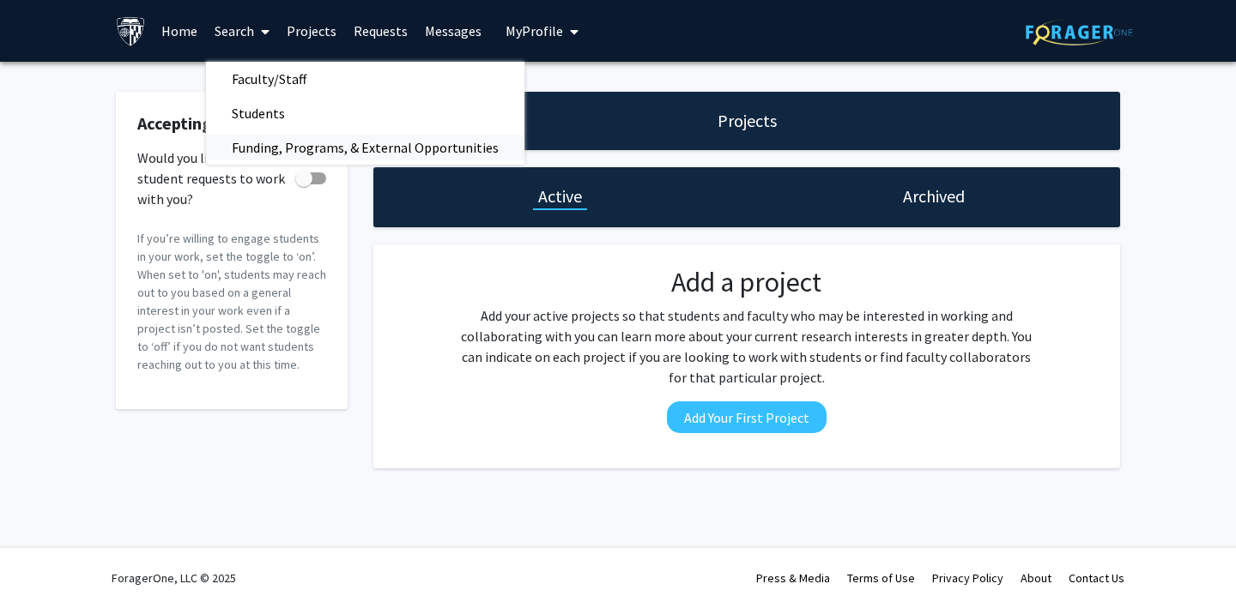
click at [244, 138] on span "Funding, Programs, & External Opportunities" at bounding box center [365, 147] width 318 height 34
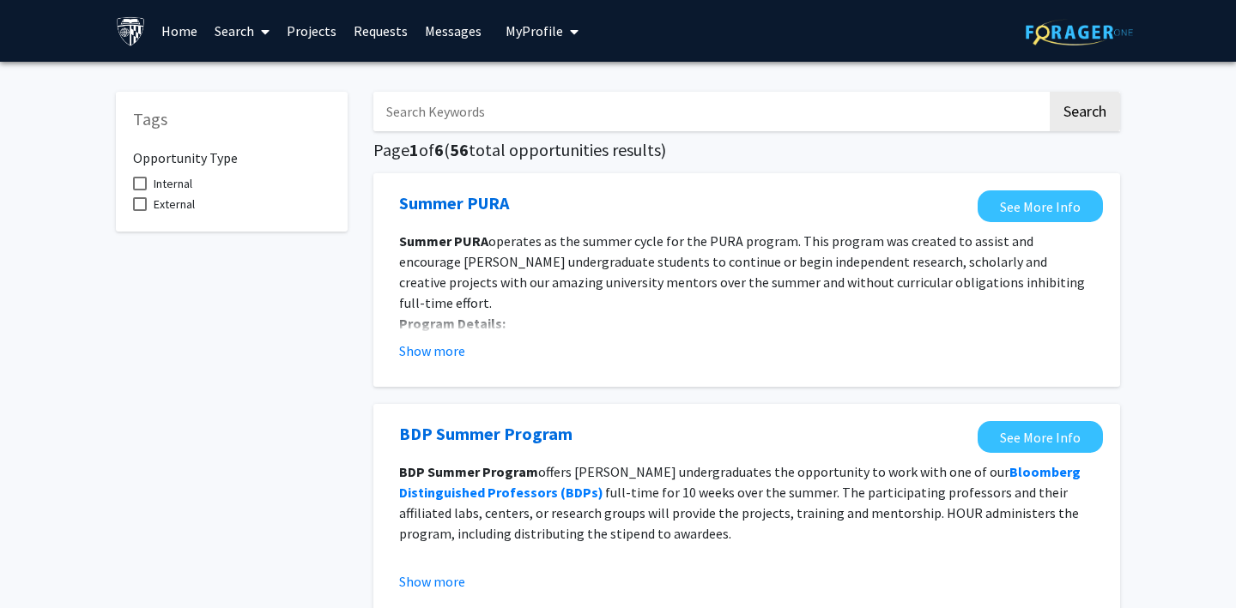
click at [232, 28] on link "Search" at bounding box center [242, 31] width 72 height 60
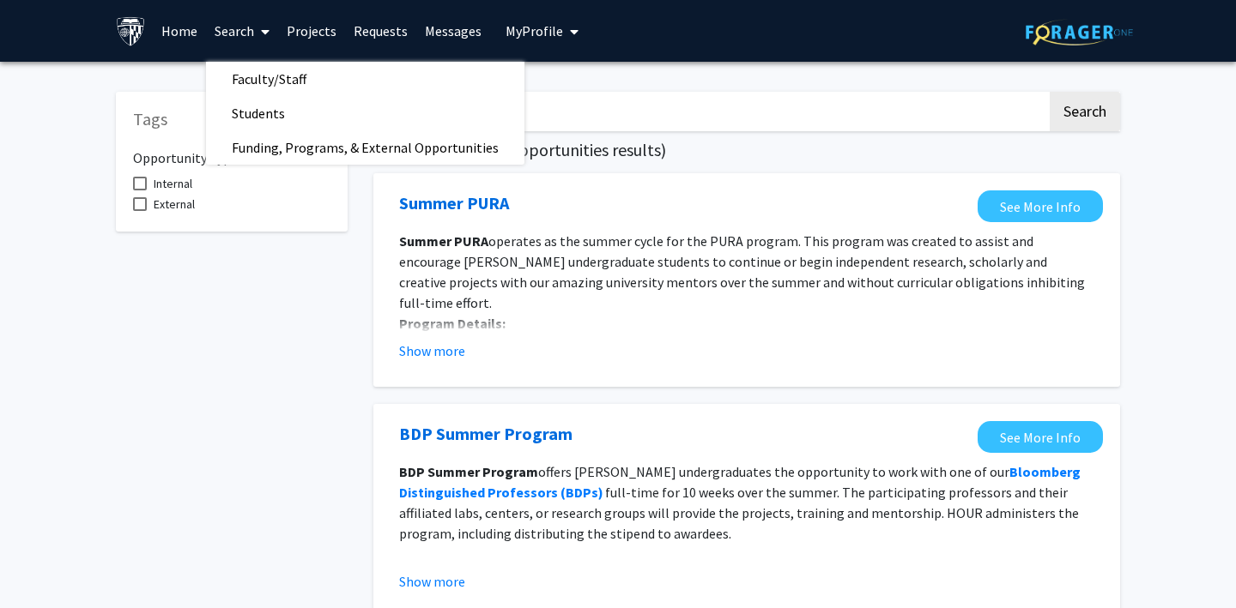
click at [175, 27] on link "Home" at bounding box center [179, 31] width 53 height 60
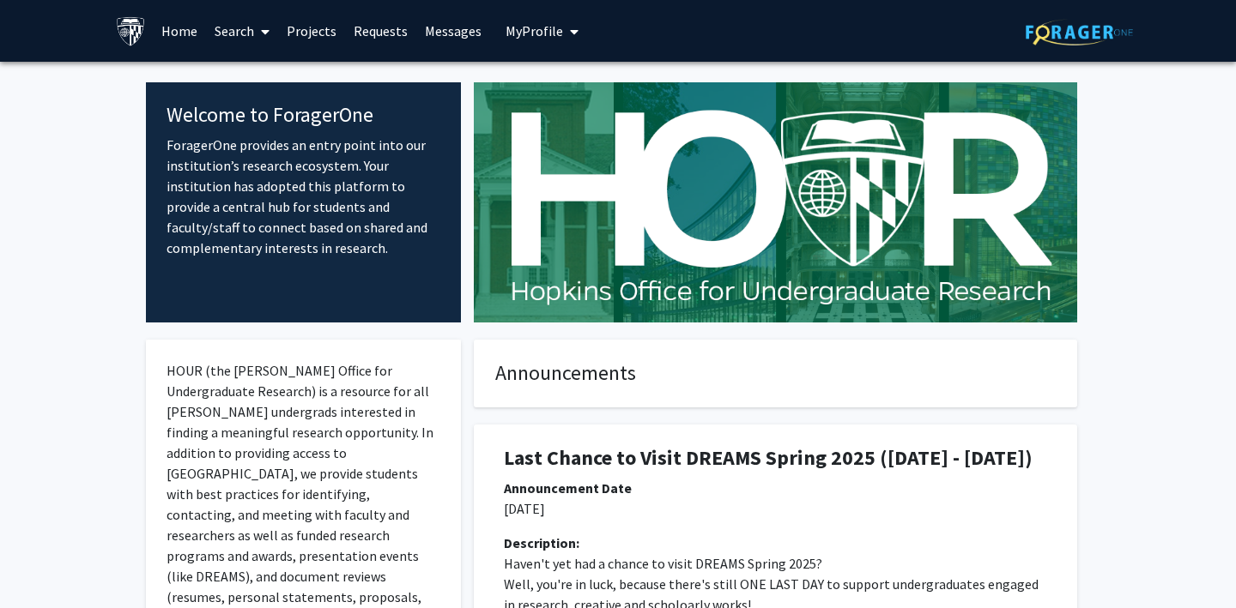
click at [238, 29] on link "Search" at bounding box center [242, 31] width 72 height 60
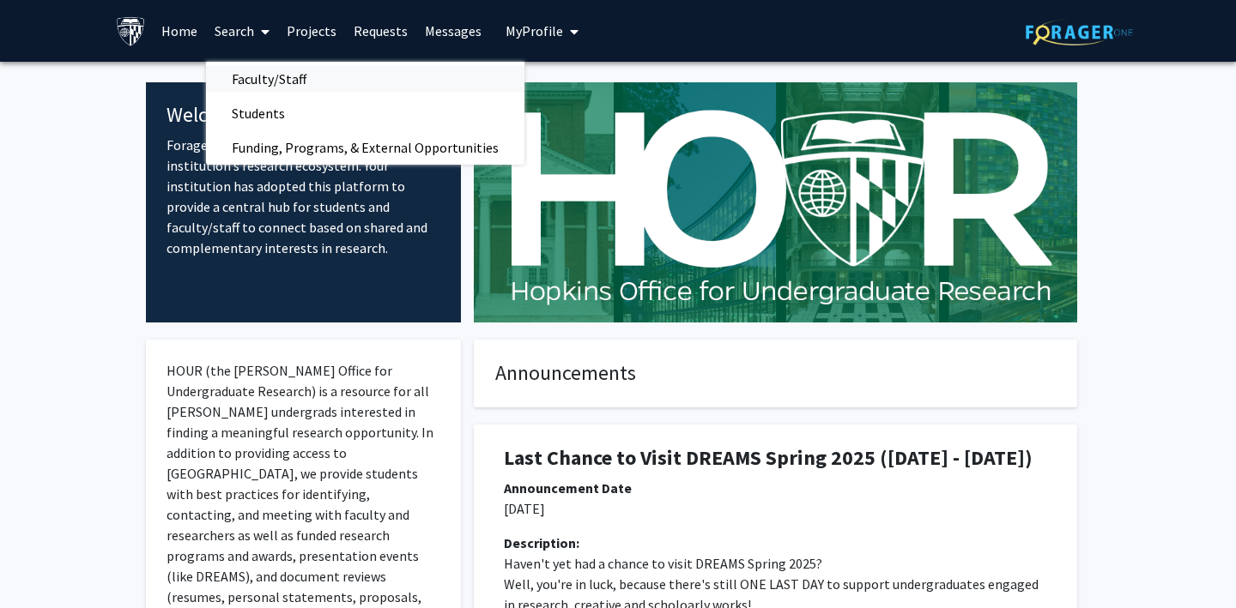
click at [272, 76] on span "Faculty/Staff" at bounding box center [269, 79] width 126 height 34
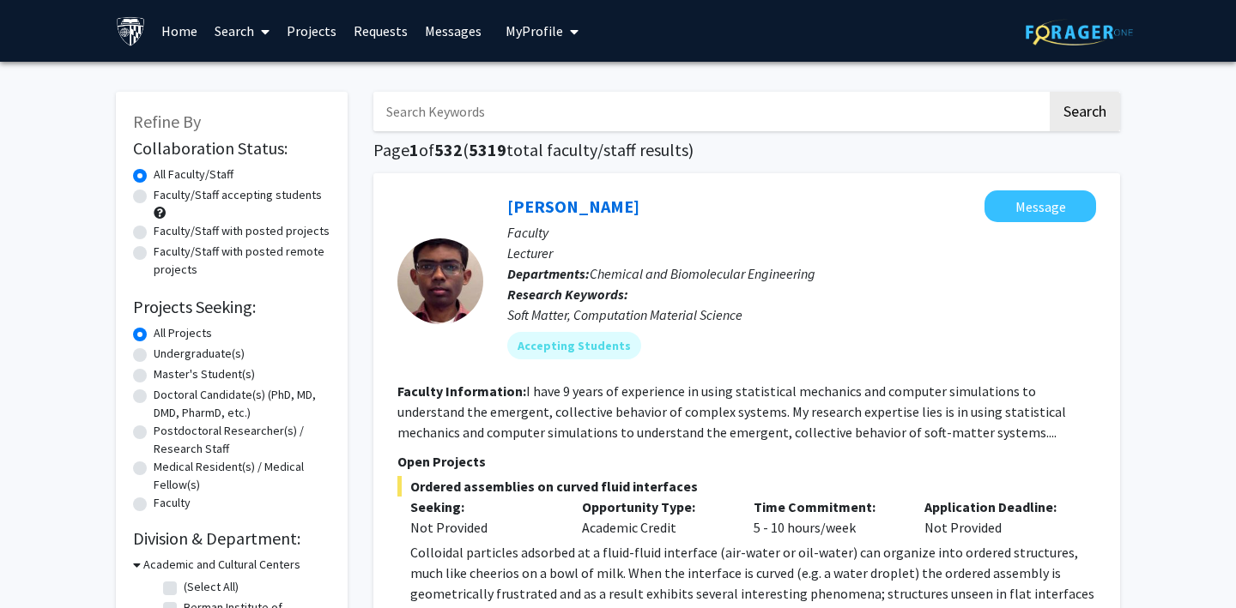
click at [305, 27] on link "Projects" at bounding box center [311, 31] width 67 height 60
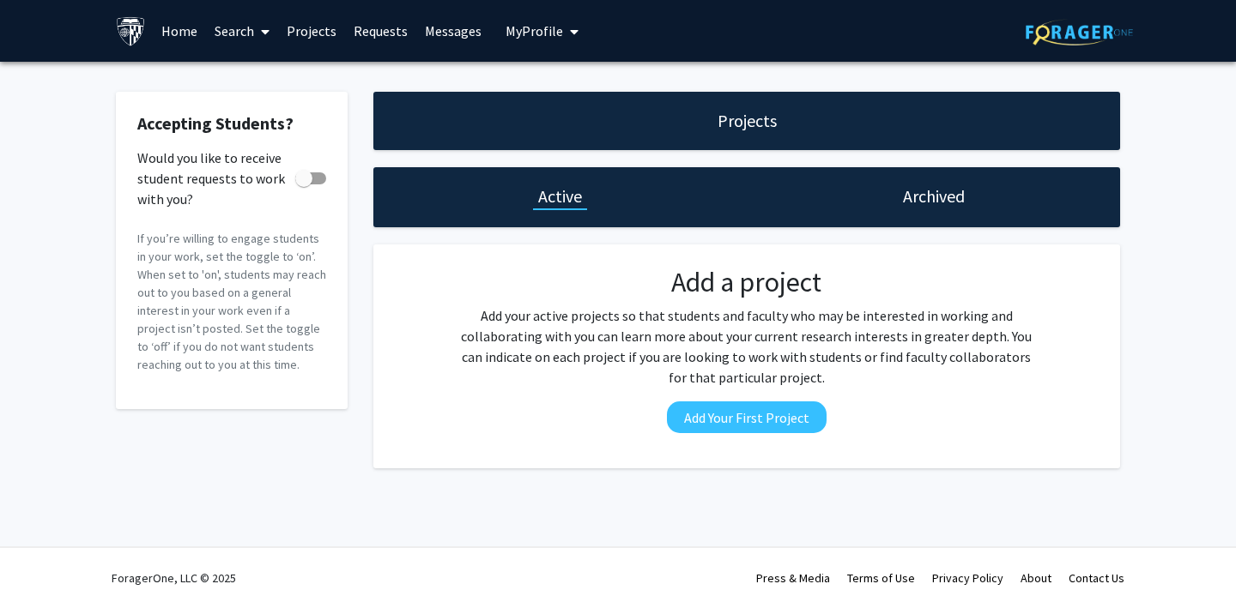
click at [244, 34] on link "Search" at bounding box center [242, 31] width 72 height 60
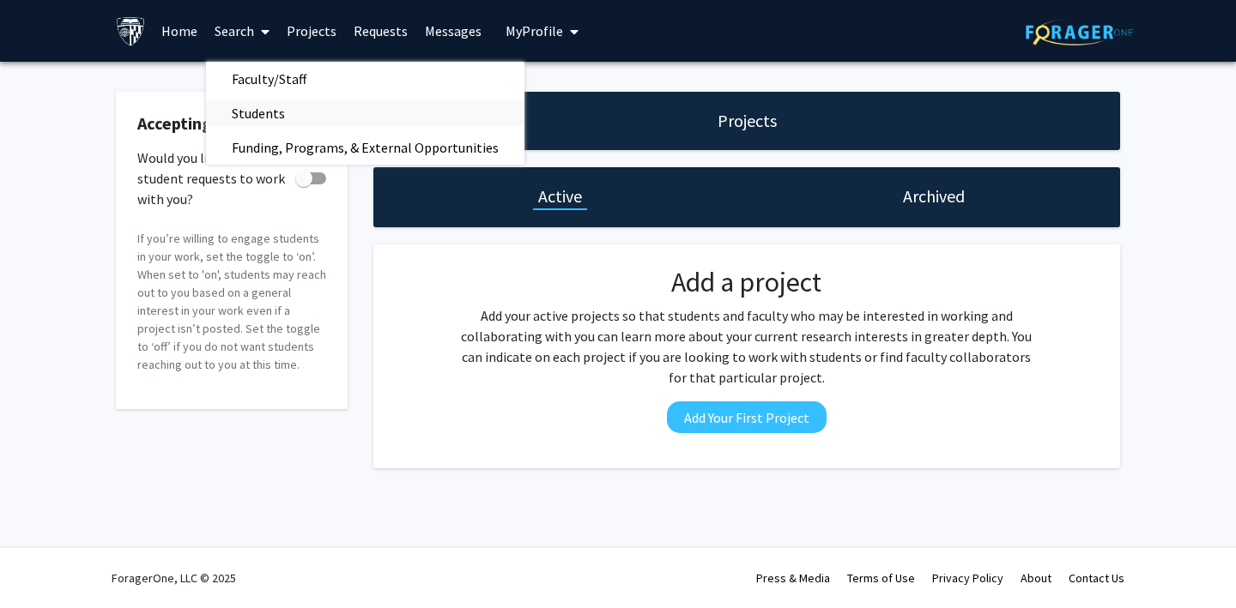
click at [272, 106] on span "Students" at bounding box center [258, 113] width 105 height 34
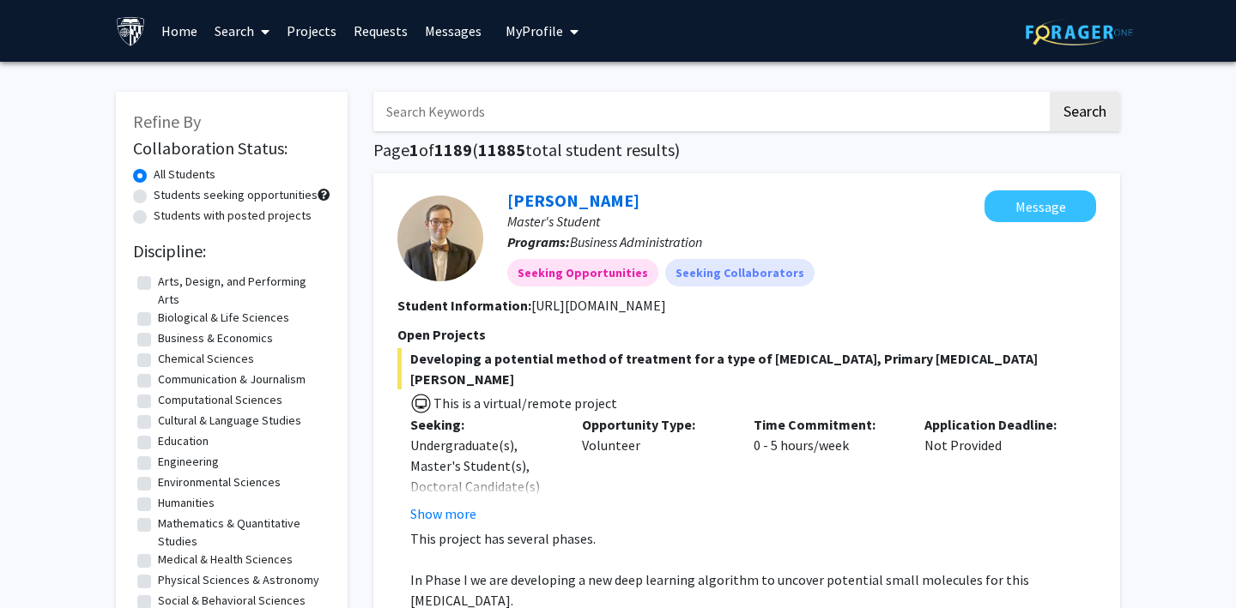
click at [249, 23] on link "Search" at bounding box center [242, 31] width 72 height 60
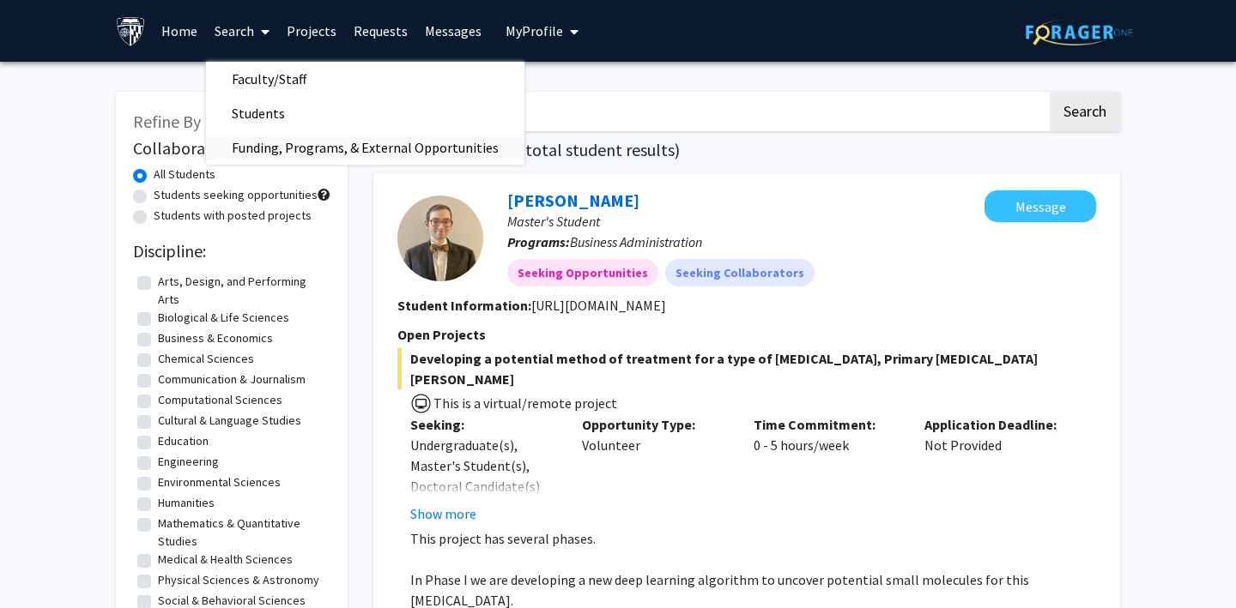
click at [271, 148] on span "Funding, Programs, & External Opportunities" at bounding box center [365, 147] width 318 height 34
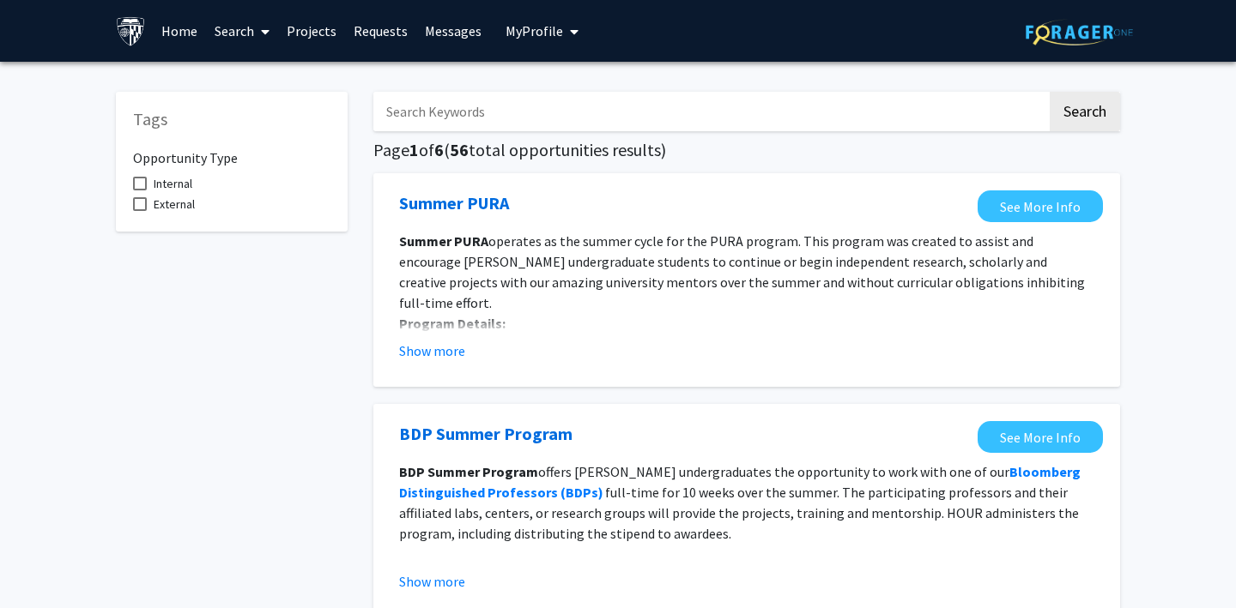
click at [167, 27] on link "Home" at bounding box center [179, 31] width 53 height 60
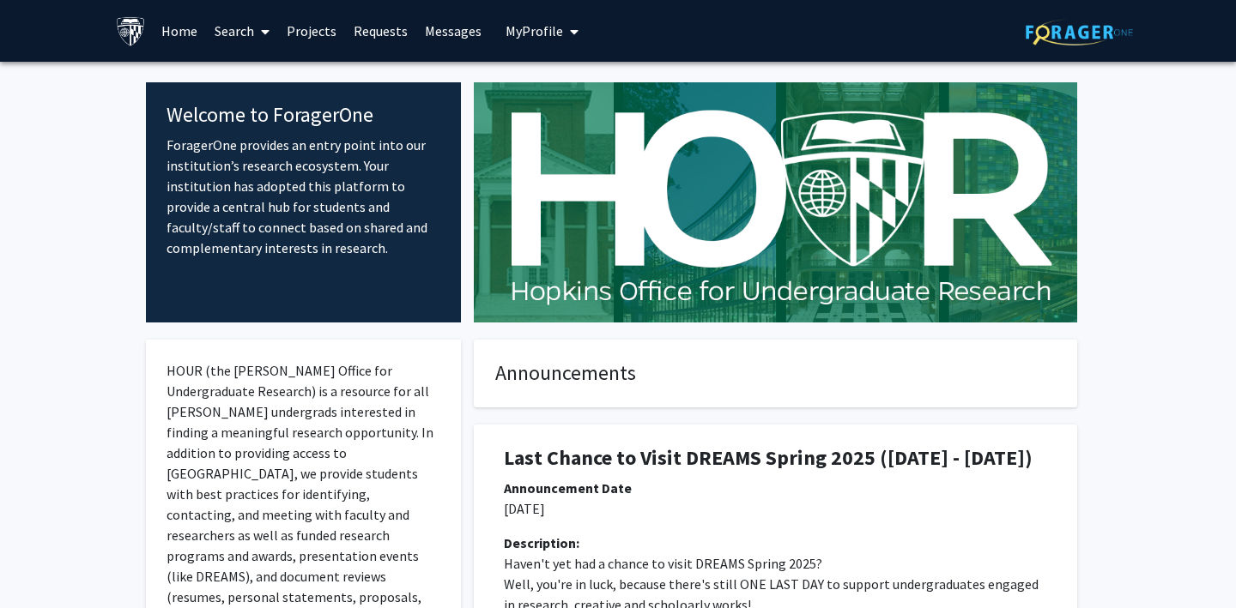
click at [248, 26] on link "Search" at bounding box center [242, 31] width 72 height 60
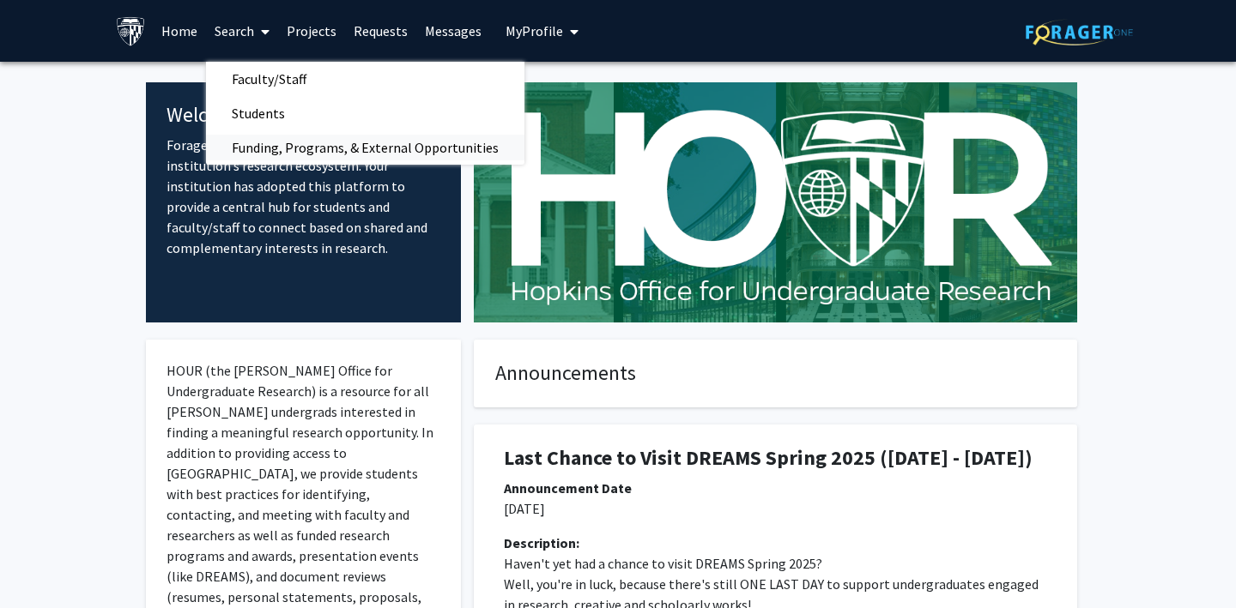
click at [268, 153] on span "Funding, Programs, & External Opportunities" at bounding box center [365, 147] width 318 height 34
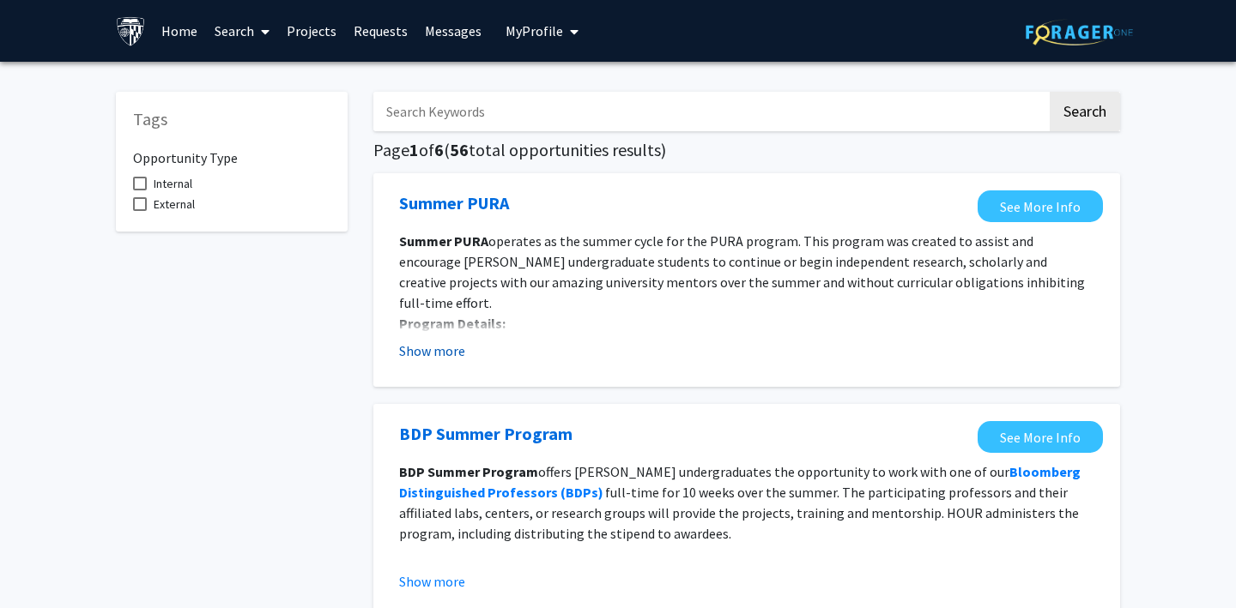
click at [453, 351] on button "Show more" at bounding box center [432, 351] width 66 height 21
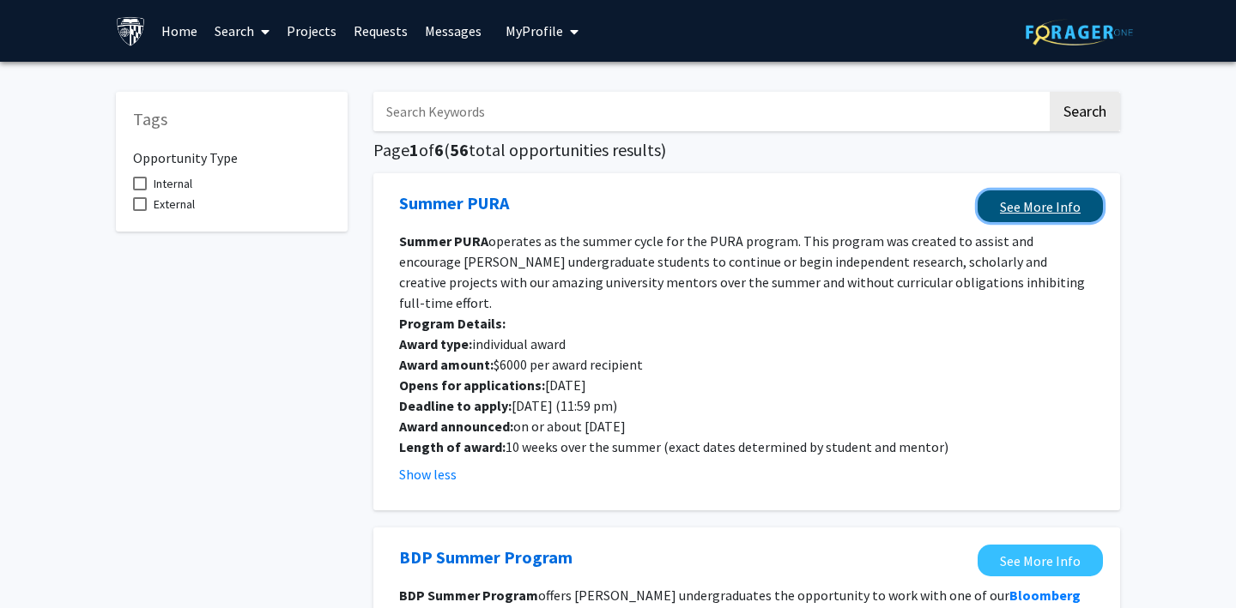
click at [1022, 209] on link "See More Info" at bounding box center [1039, 206] width 125 height 32
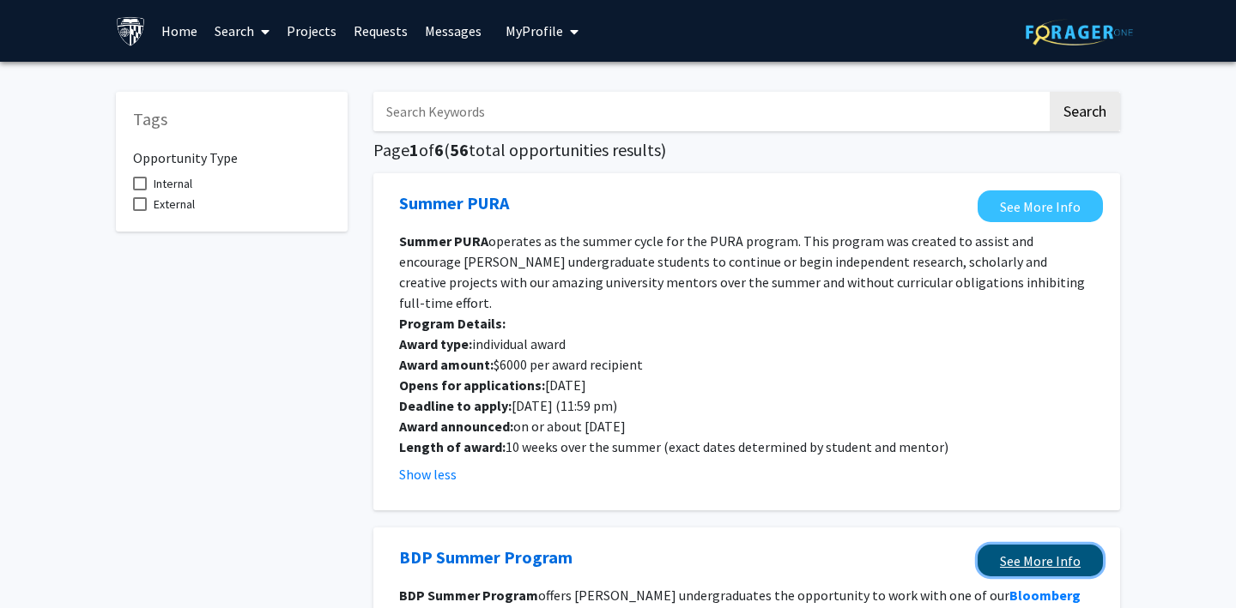
click at [1022, 545] on link "See More Info" at bounding box center [1039, 561] width 125 height 32
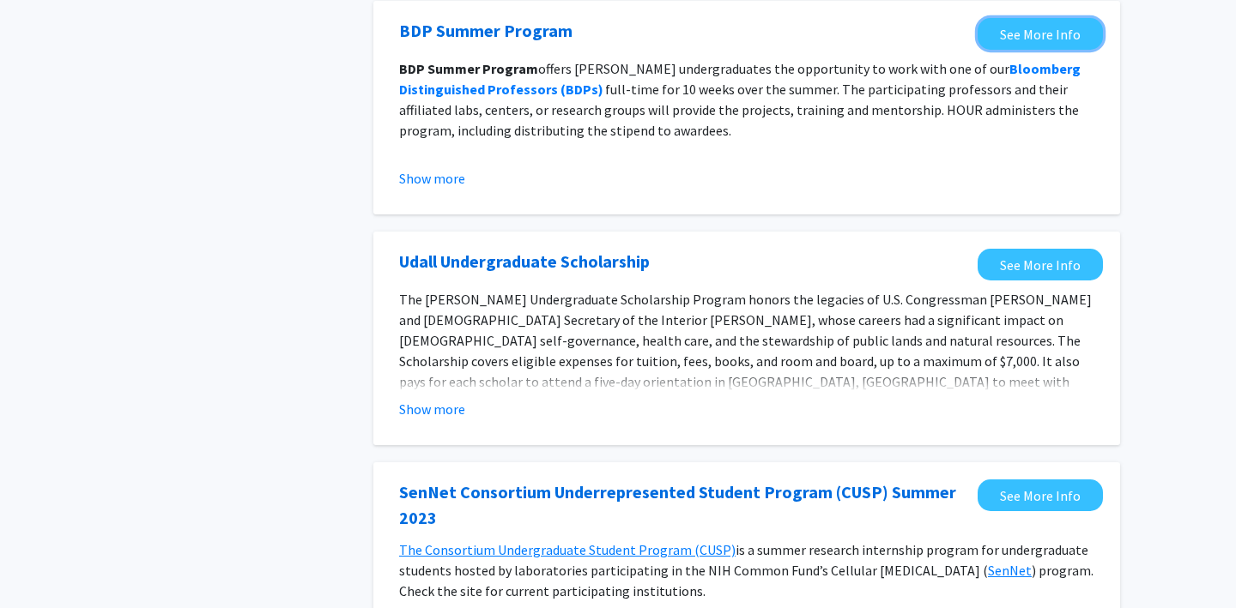
scroll to position [553, 0]
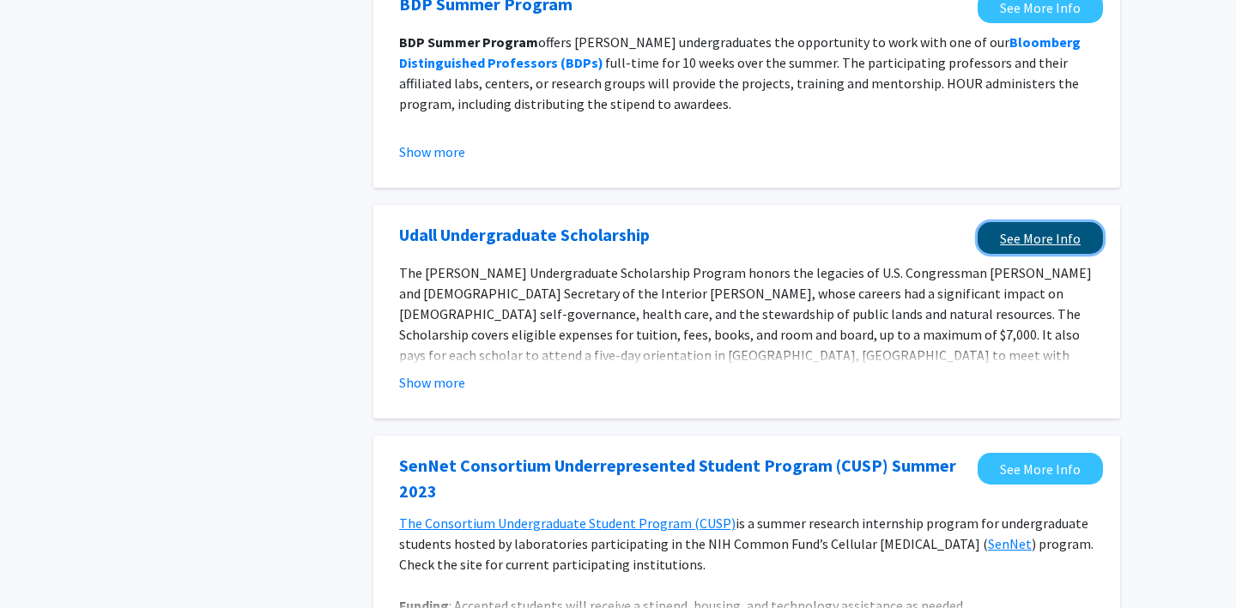
click at [1017, 222] on link "See More Info" at bounding box center [1039, 238] width 125 height 32
